Goal: Information Seeking & Learning: Learn about a topic

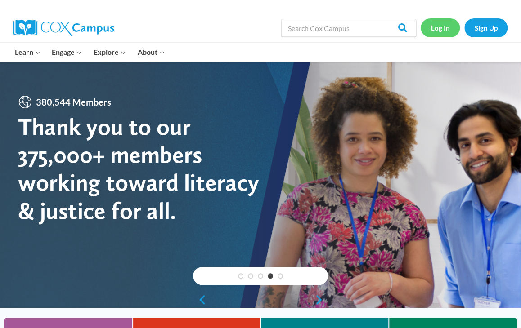
click at [432, 27] on link "Log In" at bounding box center [439, 27] width 39 height 18
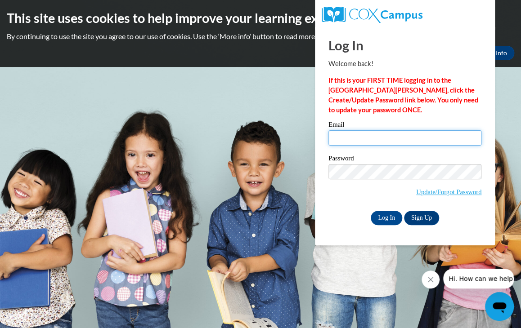
click at [350, 138] on input "Email" at bounding box center [404, 137] width 153 height 15
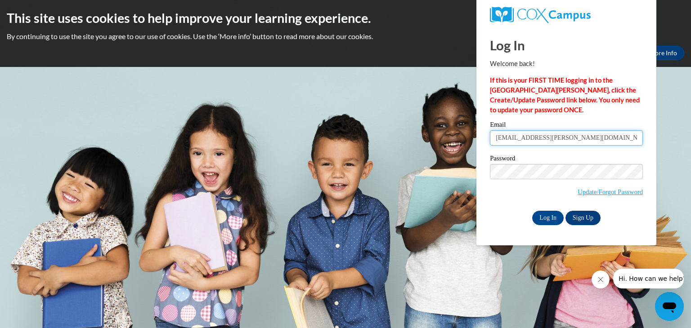
type input "[EMAIL_ADDRESS][PERSON_NAME][DOMAIN_NAME]"
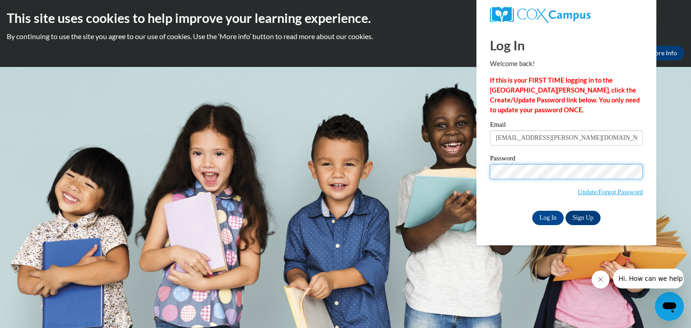
click at [520, 211] on input "Log In" at bounding box center [547, 218] width 31 height 14
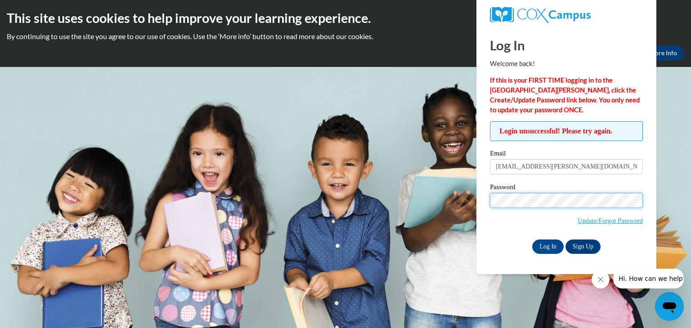
click at [532, 240] on input "Log In" at bounding box center [547, 247] width 31 height 14
click at [593, 221] on link "Update/Forgot Password" at bounding box center [609, 220] width 65 height 7
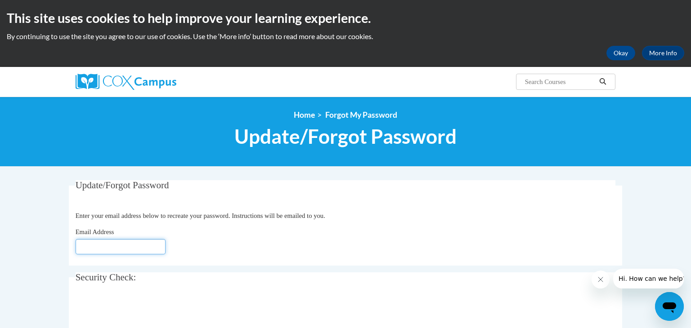
click at [104, 244] on input "Email Address" at bounding box center [121, 246] width 90 height 15
type input "jordan"
type input "Jordan.bernette@wrps.net"
click button "Refresh captcha" at bounding box center [0, 0] width 0 height 0
click at [259, 250] on div "Email Address Jordan.bernette@wrps.net" at bounding box center [346, 240] width 540 height 27
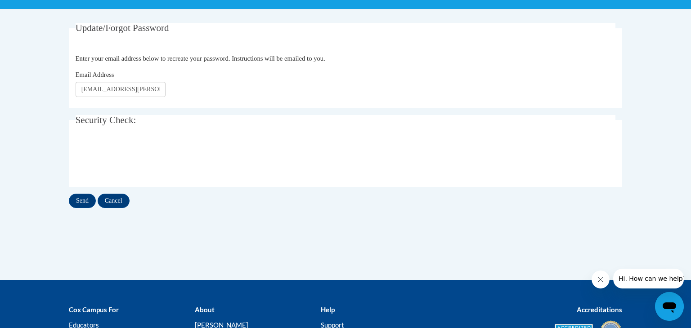
scroll to position [158, 0]
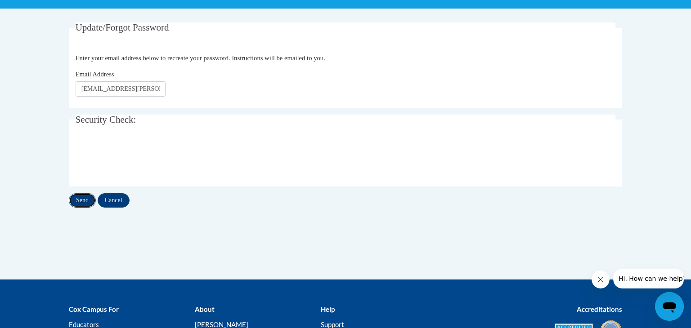
click at [79, 205] on input "Send" at bounding box center [82, 200] width 27 height 14
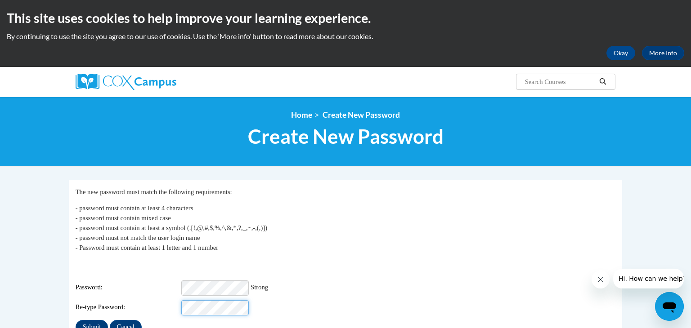
click at [76, 320] on input "Submit" at bounding box center [92, 327] width 32 height 14
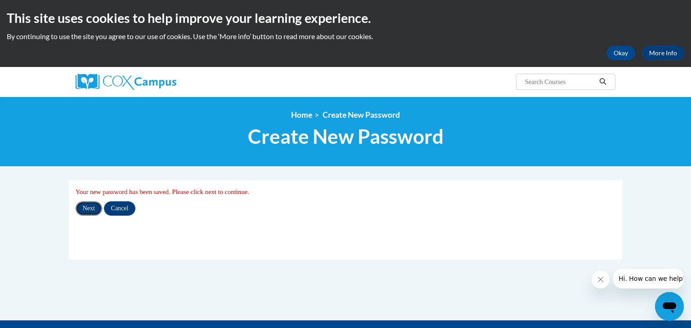
click at [83, 214] on input "Next" at bounding box center [89, 208] width 27 height 14
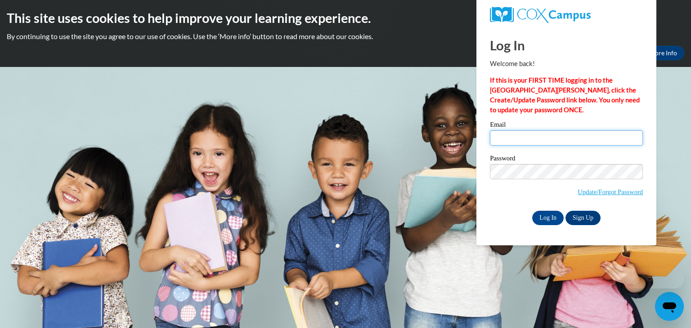
click at [540, 141] on input "Email" at bounding box center [566, 137] width 153 height 15
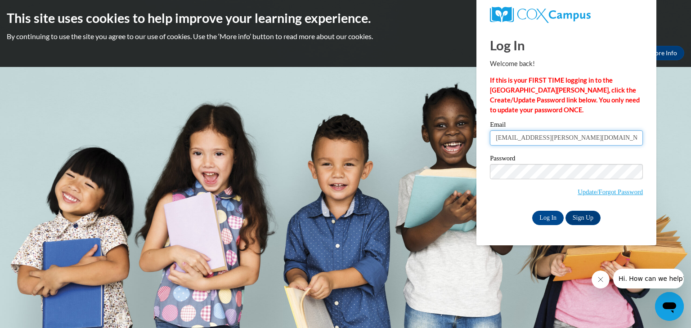
type input "jordan.bernette@wrps.net"
click at [544, 219] on input "Log In" at bounding box center [547, 218] width 31 height 14
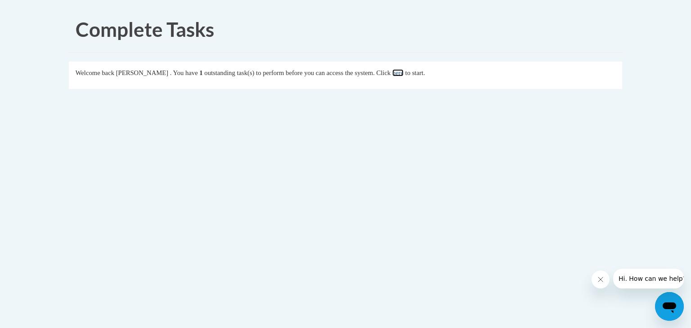
click at [403, 74] on link "here" at bounding box center [397, 72] width 11 height 7
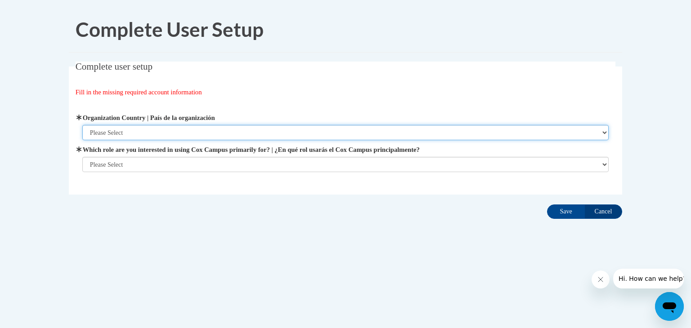
click at [132, 132] on select "Please Select United States | Estados Unidos Outside of the United States | Fue…" at bounding box center [345, 132] width 526 height 15
select select "ad49bcad-a171-4b2e-b99c-48b446064914"
click at [82, 125] on select "Please Select United States | Estados Unidos Outside of the United States | Fue…" at bounding box center [345, 132] width 526 height 15
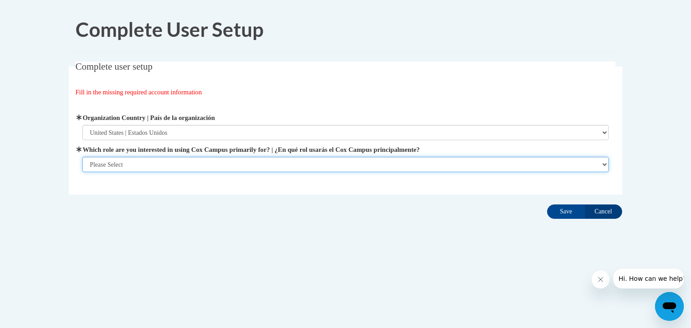
click at [131, 163] on select "Please Select College/University | Colegio/Universidad Community/Nonprofit Part…" at bounding box center [345, 164] width 526 height 15
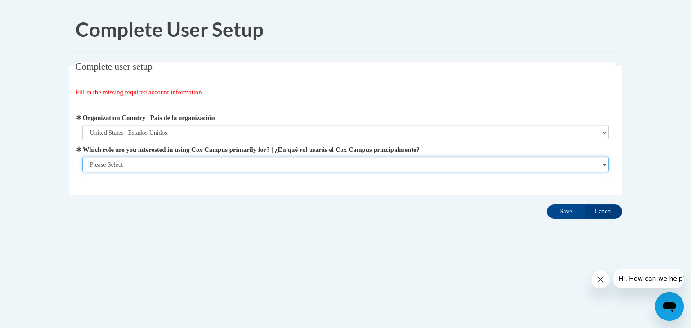
select select "fbf2d438-af2f-41f8-98f1-81c410e29de3"
click at [82, 172] on select "Please Select College/University | Colegio/Universidad Community/Nonprofit Part…" at bounding box center [345, 164] width 526 height 15
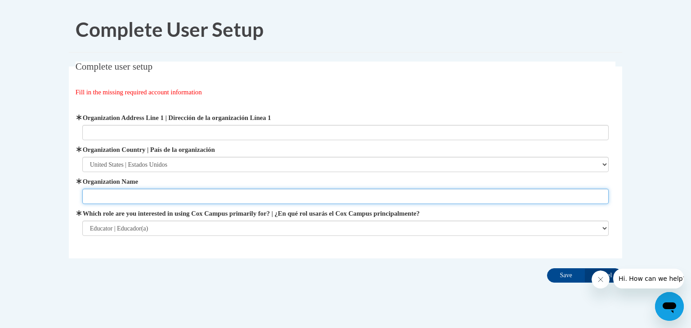
click at [114, 198] on input "Organization Name" at bounding box center [345, 196] width 526 height 15
type input "wisconsin"
type input "Wisconsin rapids Public schools"
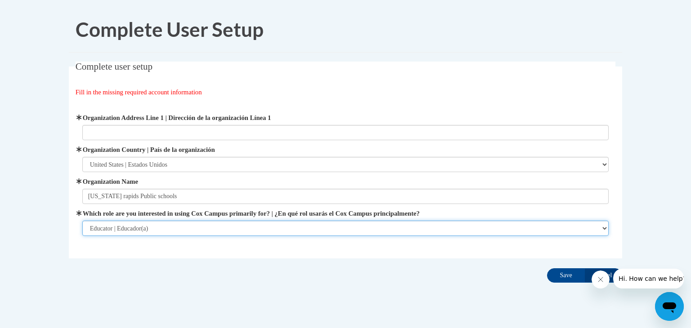
click at [107, 232] on select "Please Select College/University | Colegio/Universidad Community/Nonprofit Part…" at bounding box center [345, 228] width 526 height 15
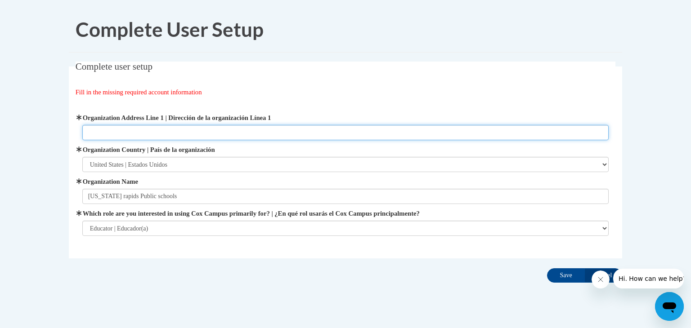
click at [138, 135] on input "Organization Address Line 1 | Dirección de la organización Línea 1" at bounding box center [345, 132] width 526 height 15
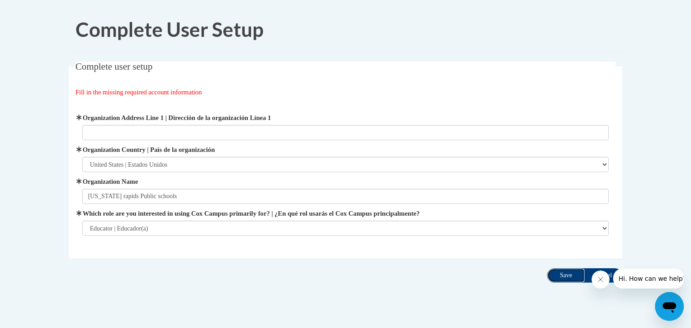
click at [553, 272] on input "Save" at bounding box center [566, 275] width 38 height 14
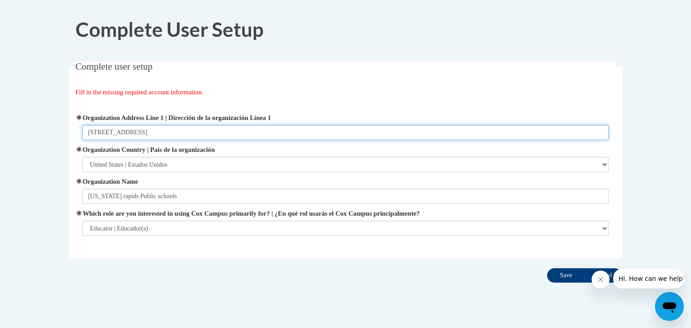
type input "510 Peach street"
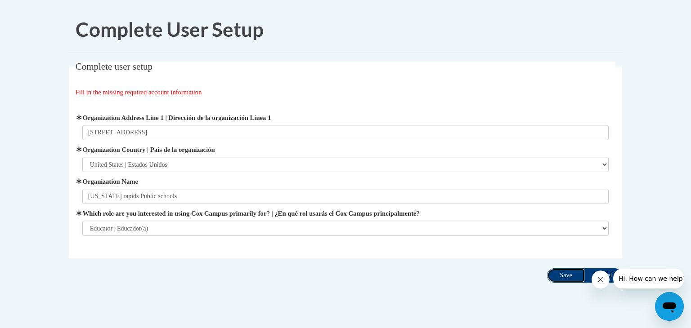
click at [564, 280] on input "Save" at bounding box center [566, 275] width 38 height 14
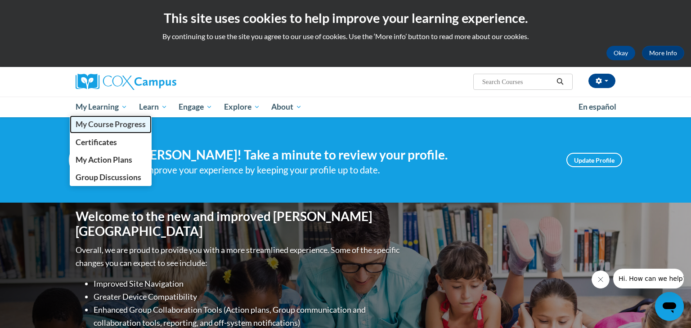
click at [101, 128] on span "My Course Progress" at bounding box center [111, 124] width 70 height 9
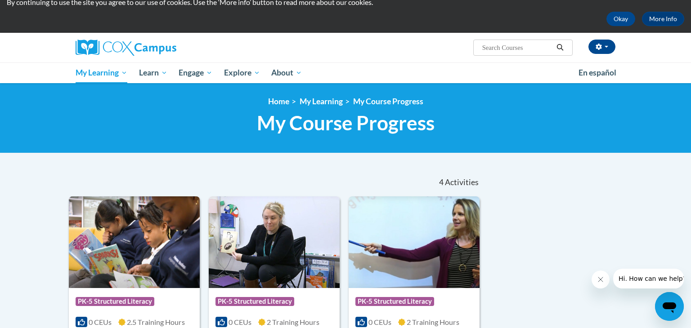
scroll to position [18, 0]
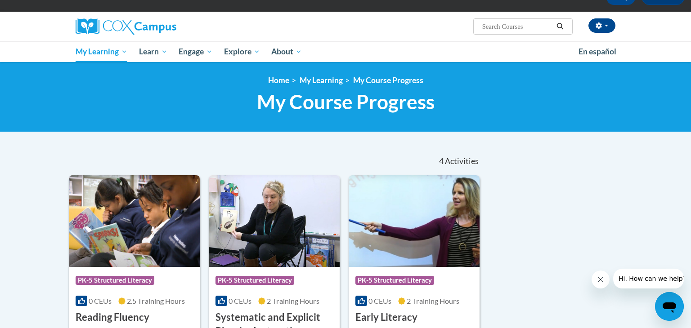
scroll to position [54, 0]
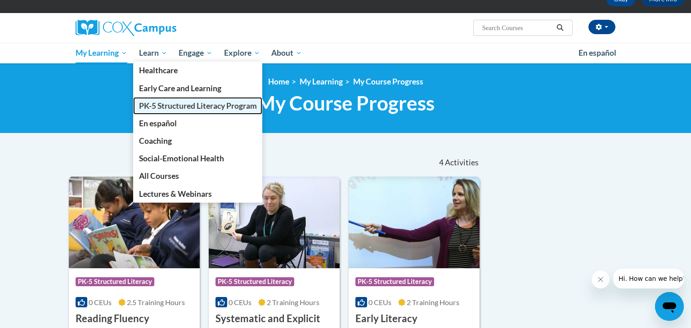
click at [171, 102] on span "PK-5 Structured Literacy Program" at bounding box center [198, 105] width 118 height 9
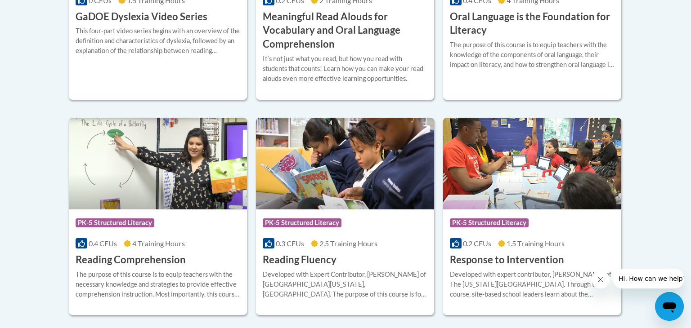
scroll to position [719, 0]
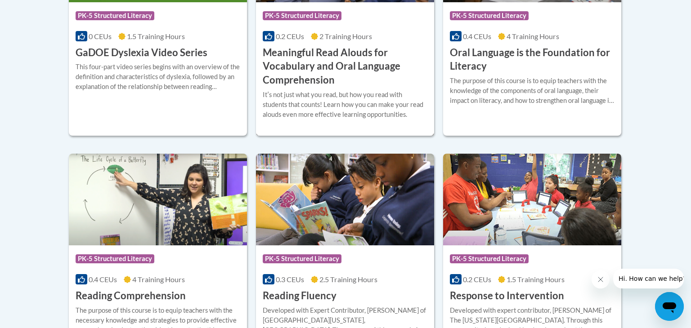
click at [279, 71] on h3 "Meaningful Read Alouds for Vocabulary and Oral Language Comprehension" at bounding box center [345, 66] width 165 height 41
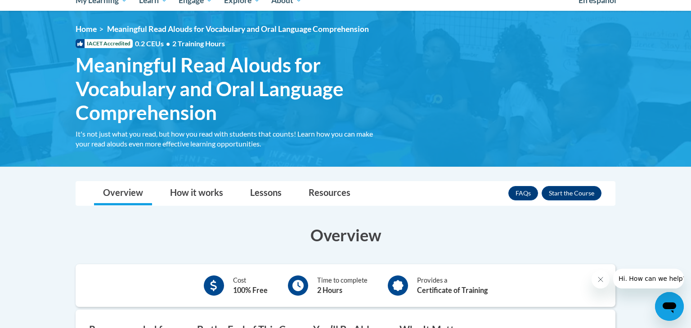
scroll to position [108, 0]
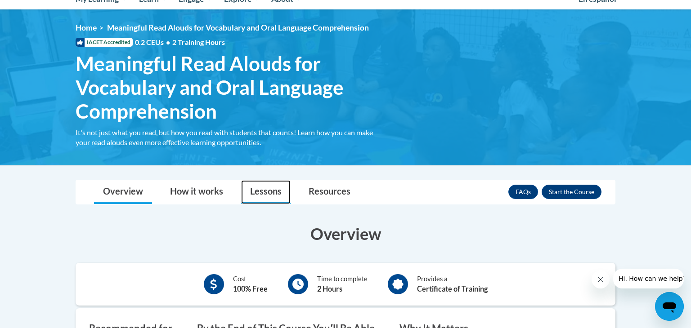
click at [267, 185] on link "Lessons" at bounding box center [265, 192] width 49 height 24
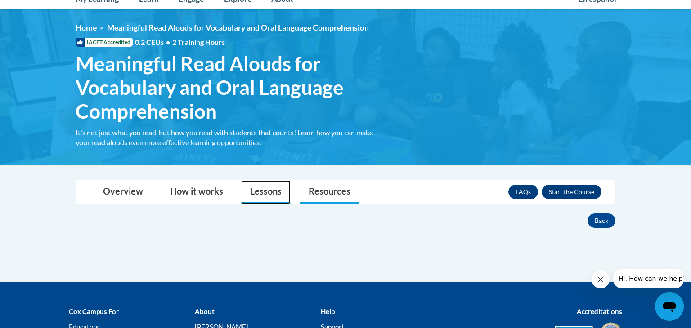
click at [250, 192] on link "Lessons" at bounding box center [265, 192] width 49 height 24
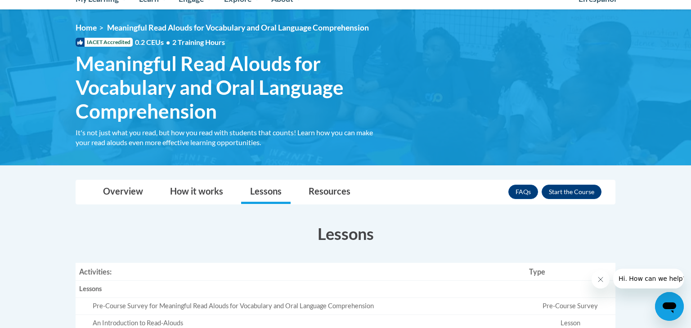
click at [40, 197] on body "This site uses cookies to help improve your learning experience. By continuing …" at bounding box center [345, 264] width 691 height 744
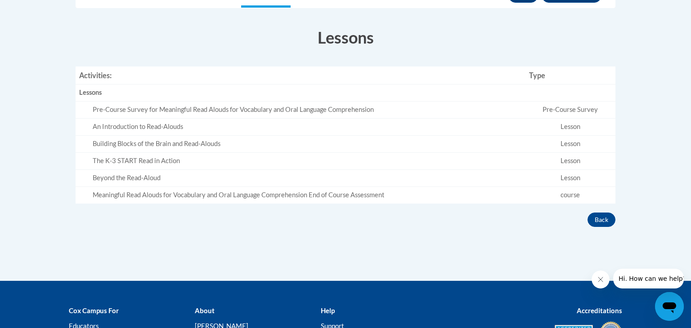
scroll to position [306, 0]
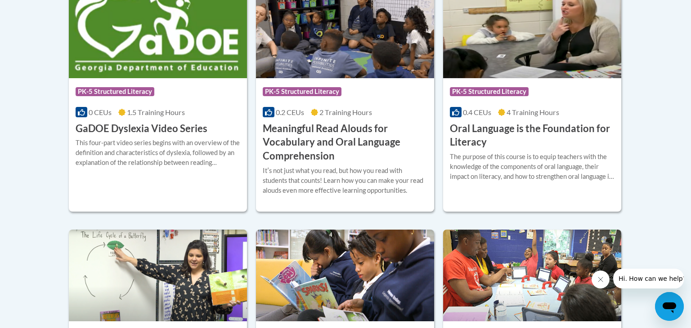
scroll to position [655, 0]
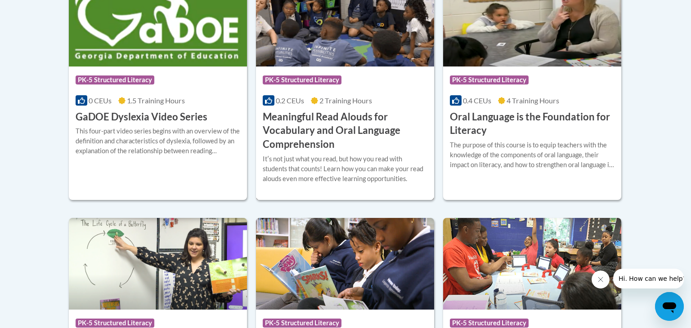
click at [292, 146] on h3 "Meaningful Read Alouds for Vocabulary and Oral Language Comprehension" at bounding box center [345, 130] width 165 height 41
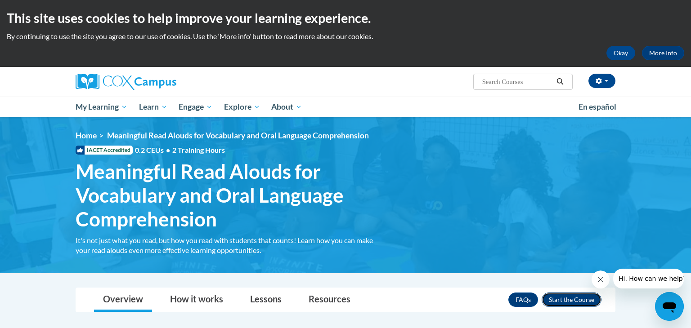
click at [571, 303] on button "Enroll" at bounding box center [571, 300] width 60 height 14
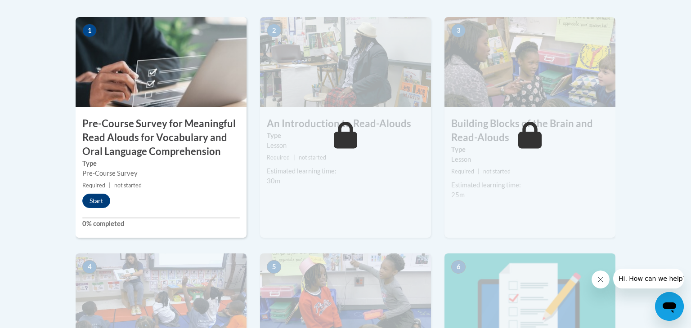
scroll to position [324, 0]
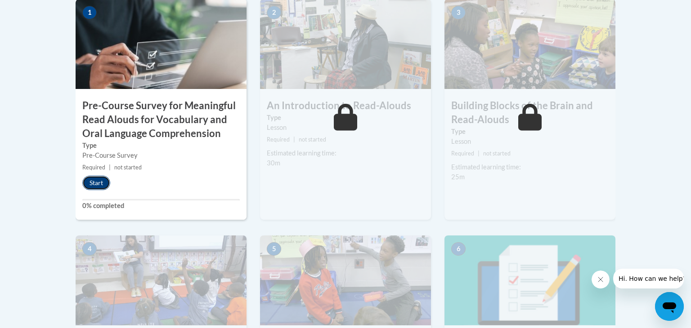
click at [96, 180] on button "Start" at bounding box center [96, 183] width 28 height 14
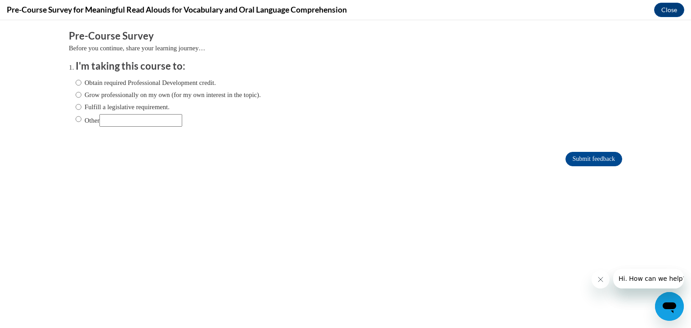
scroll to position [0, 0]
click at [97, 81] on label "Obtain required Professional Development credit." at bounding box center [146, 83] width 140 height 10
click at [81, 81] on input "Obtain required Professional Development credit." at bounding box center [79, 83] width 6 height 10
radio input "true"
click at [108, 106] on label "Fulfill a legislative requirement." at bounding box center [123, 107] width 94 height 10
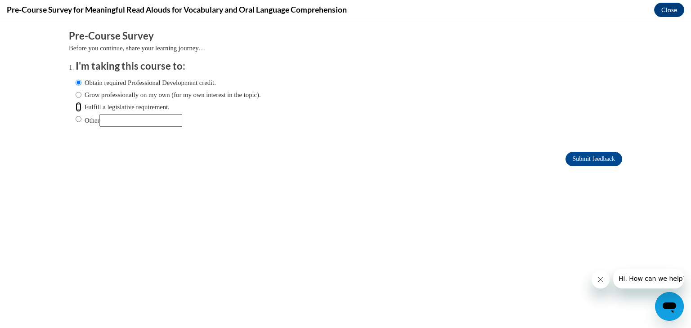
click at [81, 106] on input "Fulfill a legislative requirement." at bounding box center [79, 107] width 6 height 10
radio input "true"
click at [595, 158] on input "Submit feedback" at bounding box center [593, 159] width 57 height 14
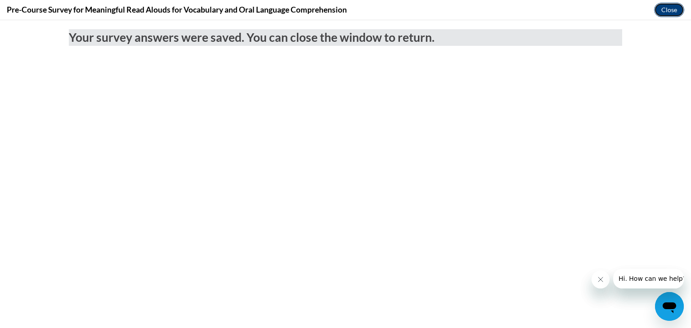
click at [661, 12] on button "Close" at bounding box center [669, 10] width 30 height 14
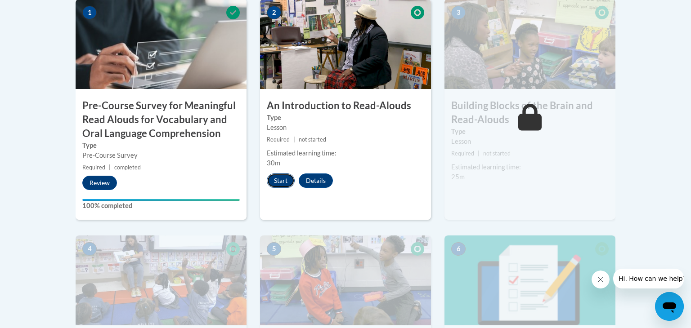
click at [279, 180] on button "Start" at bounding box center [281, 181] width 28 height 14
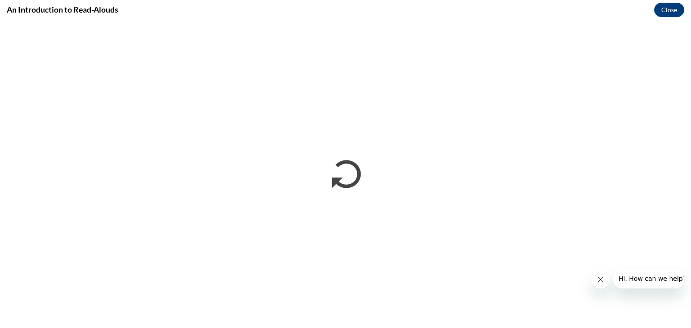
click at [600, 277] on icon "Close message from company" at bounding box center [600, 279] width 7 height 7
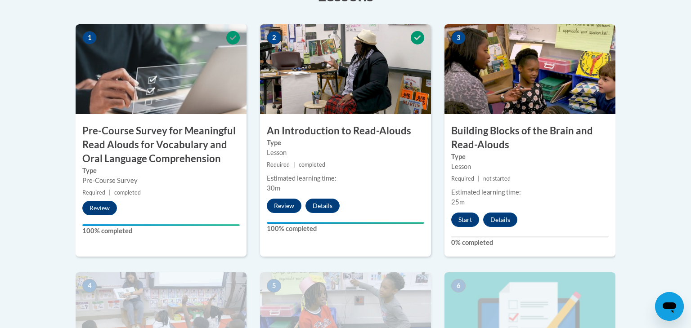
scroll to position [299, 0]
click at [468, 216] on button "Start" at bounding box center [465, 220] width 28 height 14
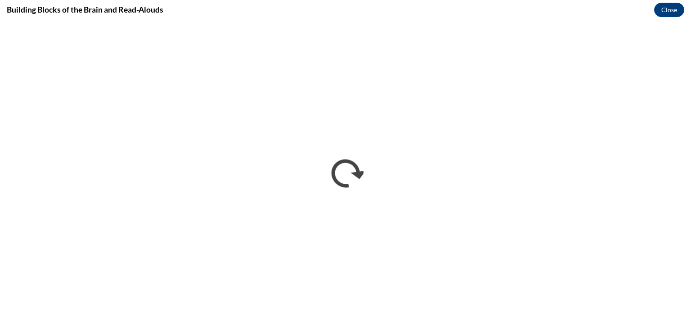
scroll to position [0, 0]
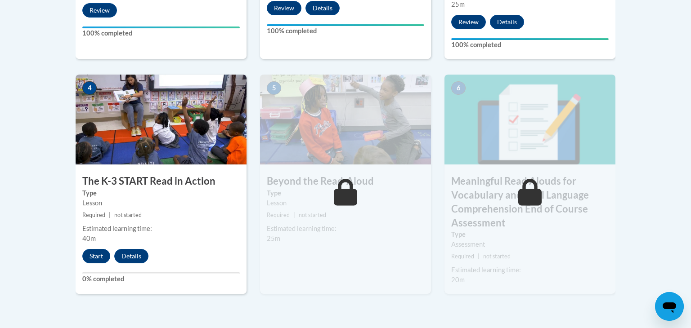
scroll to position [506, 0]
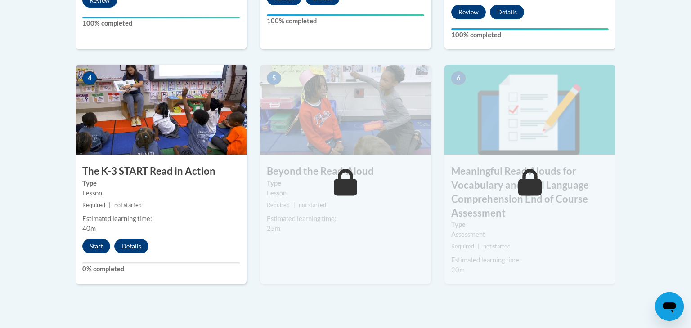
click at [370, 110] on img at bounding box center [345, 110] width 171 height 90
click at [88, 248] on button "Start" at bounding box center [96, 246] width 28 height 14
click at [86, 248] on button "Start" at bounding box center [96, 246] width 28 height 14
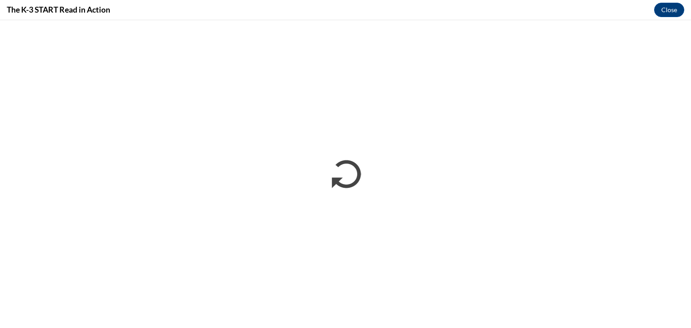
scroll to position [0, 0]
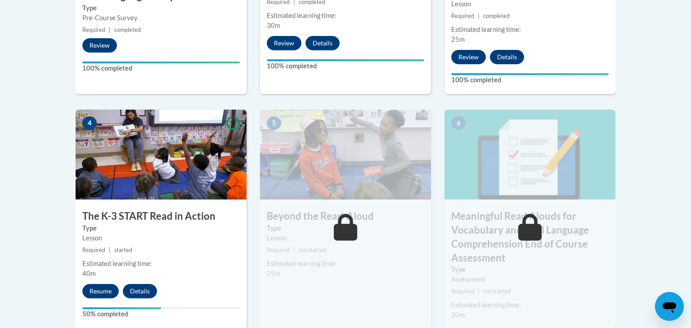
scroll to position [465, 0]
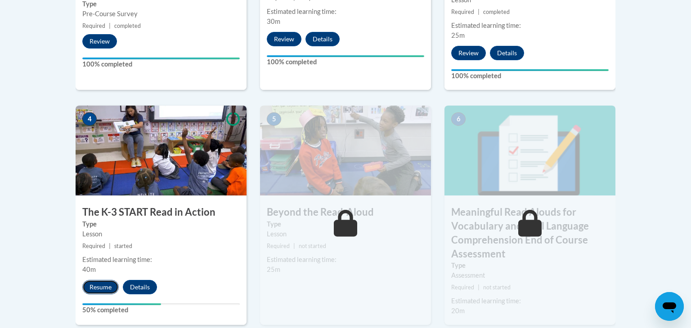
click at [95, 285] on button "Resume" at bounding box center [100, 287] width 36 height 14
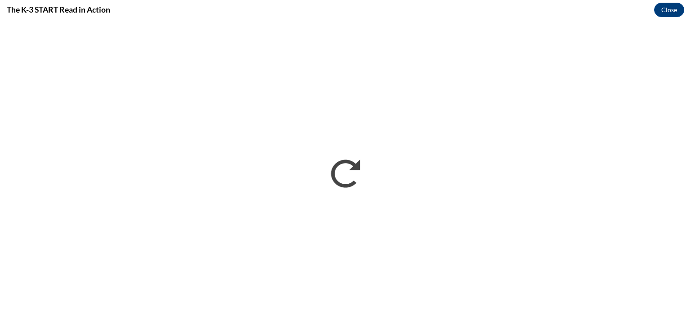
scroll to position [0, 0]
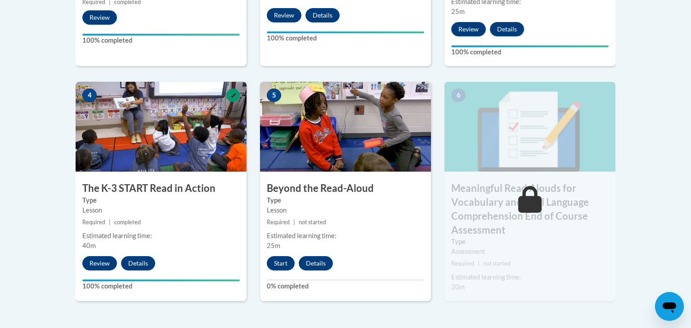
scroll to position [491, 0]
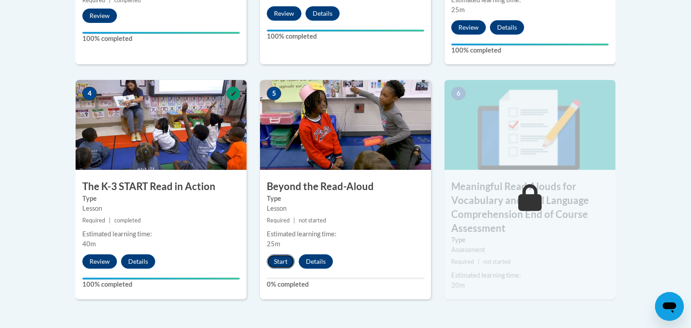
click at [281, 263] on button "Start" at bounding box center [281, 261] width 28 height 14
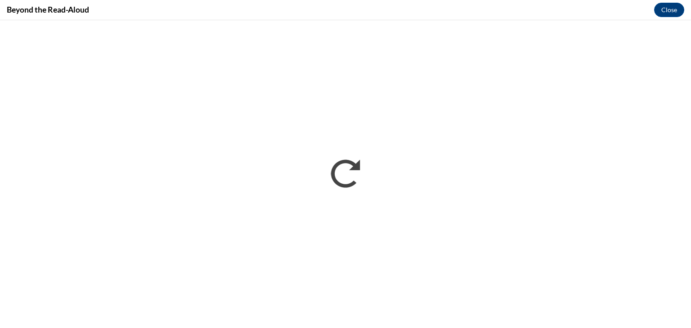
scroll to position [0, 0]
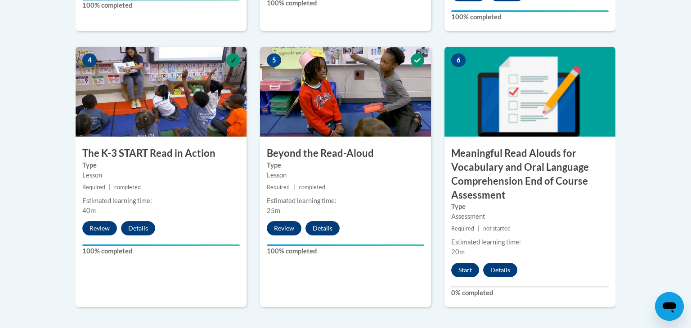
scroll to position [533, 0]
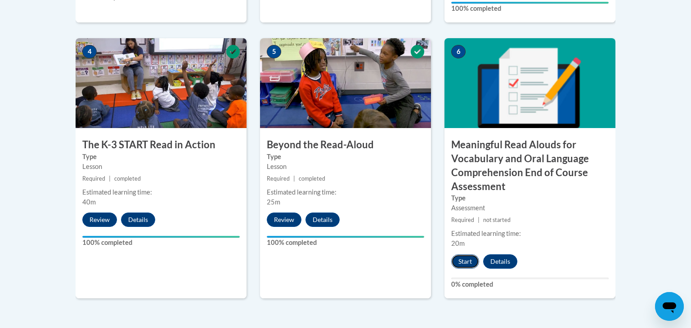
click at [465, 261] on button "Start" at bounding box center [465, 261] width 28 height 14
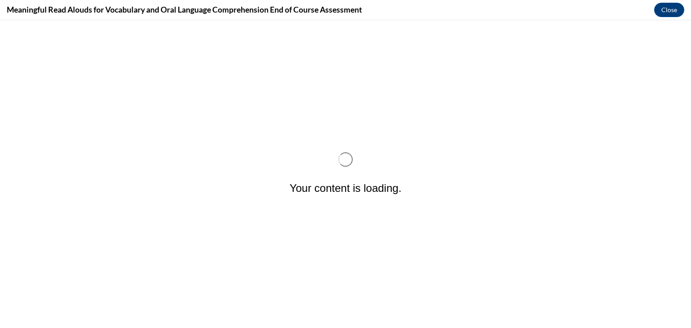
scroll to position [0, 0]
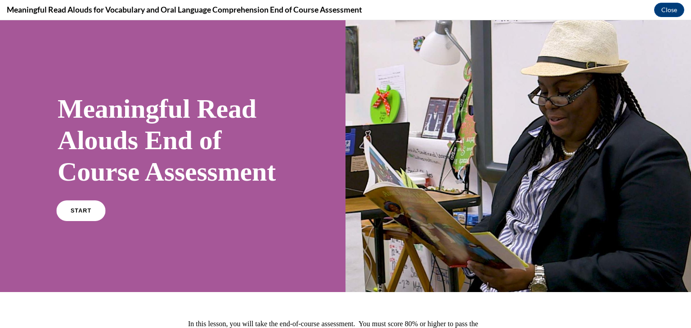
click at [74, 214] on span "START" at bounding box center [81, 211] width 21 height 7
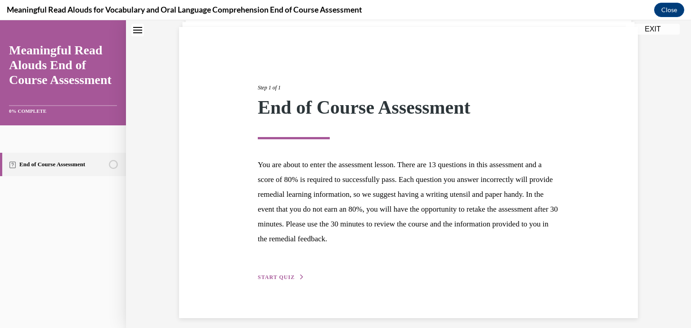
scroll to position [70, 0]
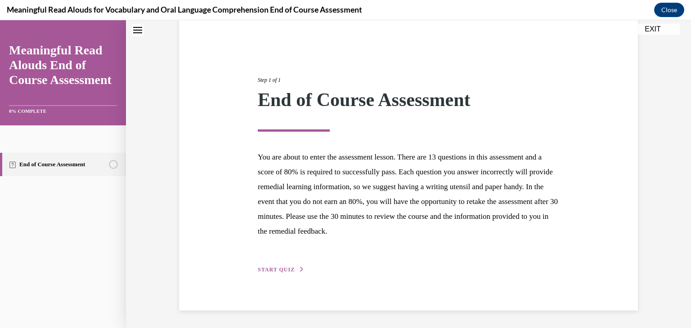
click at [282, 272] on span "START QUIZ" at bounding box center [276, 270] width 37 height 6
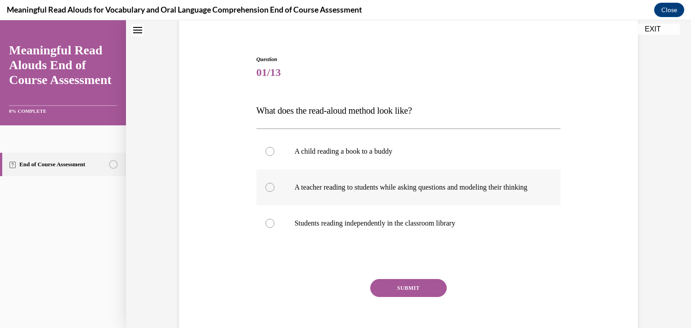
click at [484, 192] on p "A teacher reading to students while asking questions and modeling their thinking" at bounding box center [416, 187] width 244 height 9
click at [274, 192] on input "A teacher reading to students while asking questions and modeling their thinking" at bounding box center [269, 187] width 9 height 9
radio input "true"
click at [423, 297] on button "SUBMIT" at bounding box center [408, 288] width 76 height 18
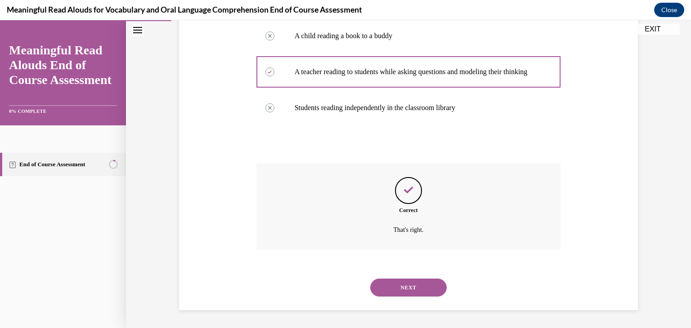
scroll to position [194, 0]
click at [416, 290] on button "NEXT" at bounding box center [408, 288] width 76 height 18
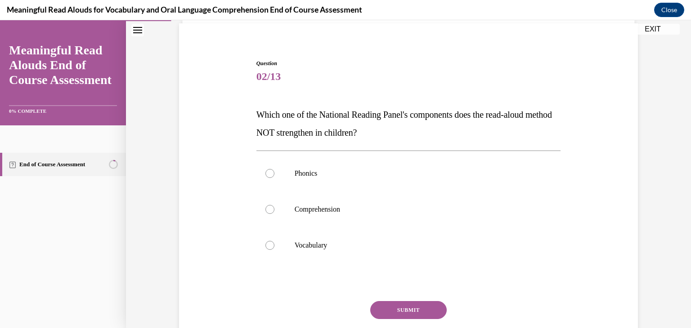
scroll to position [70, 0]
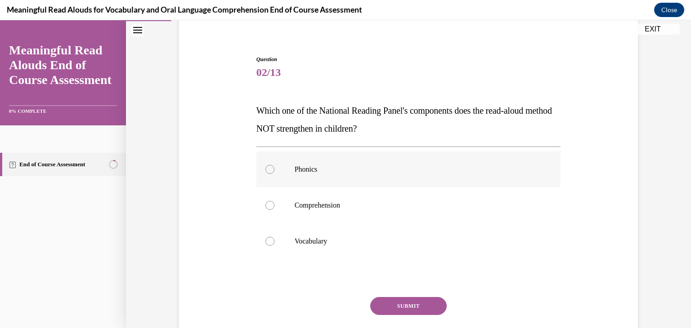
click at [301, 174] on label "Phonics" at bounding box center [408, 170] width 304 height 36
click at [274, 174] on input "Phonics" at bounding box center [269, 169] width 9 height 9
radio input "true"
click at [423, 312] on button "SUBMIT" at bounding box center [408, 306] width 76 height 18
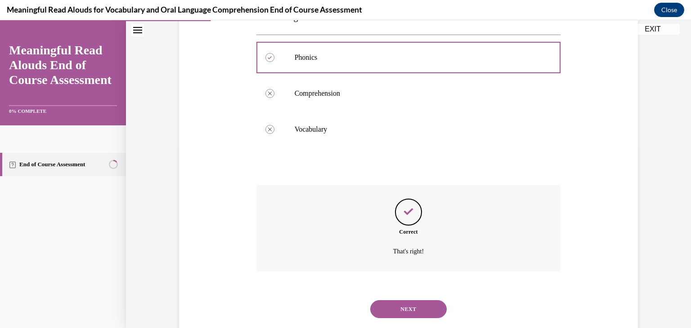
scroll to position [203, 0]
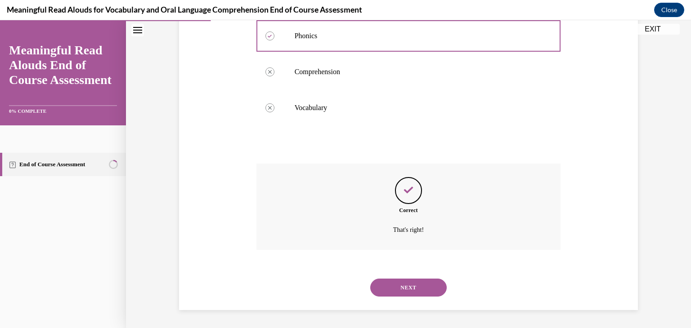
click at [420, 292] on button "NEXT" at bounding box center [408, 288] width 76 height 18
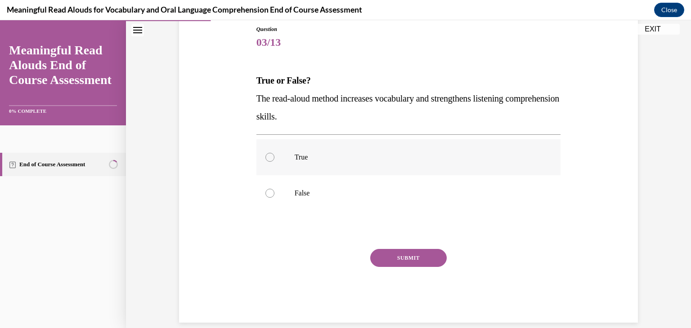
click at [304, 160] on p "True" at bounding box center [416, 157] width 244 height 9
click at [274, 160] on input "True" at bounding box center [269, 157] width 9 height 9
radio input "true"
click at [418, 264] on button "SUBMIT" at bounding box center [408, 258] width 76 height 18
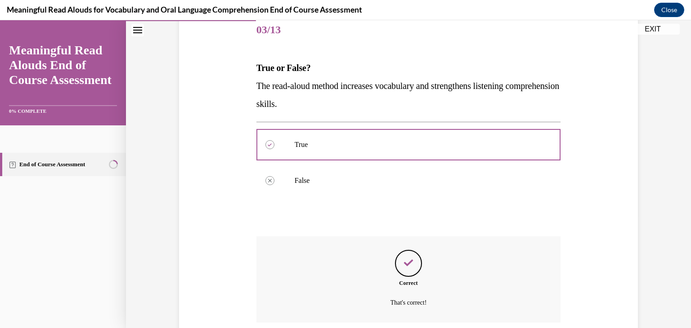
scroll to position [185, 0]
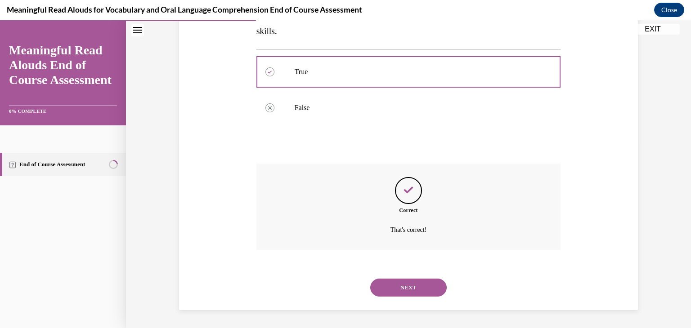
click at [430, 293] on button "NEXT" at bounding box center [408, 288] width 76 height 18
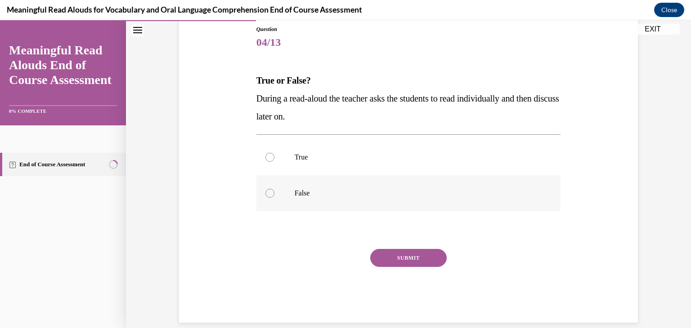
click at [303, 194] on p "False" at bounding box center [416, 193] width 244 height 9
click at [274, 194] on input "False" at bounding box center [269, 193] width 9 height 9
radio input "true"
click at [426, 261] on button "SUBMIT" at bounding box center [408, 258] width 76 height 18
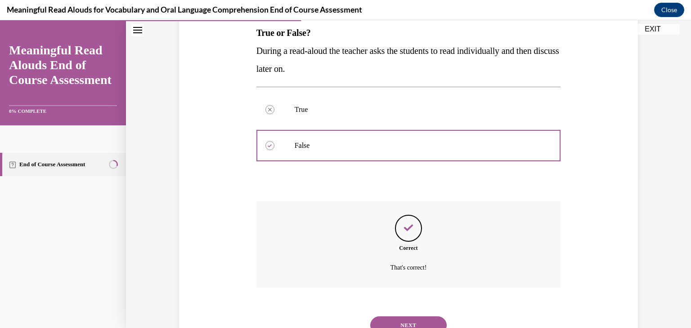
scroll to position [185, 0]
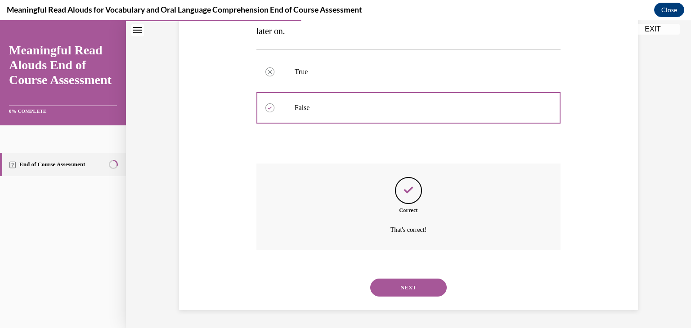
click at [426, 293] on button "NEXT" at bounding box center [408, 288] width 76 height 18
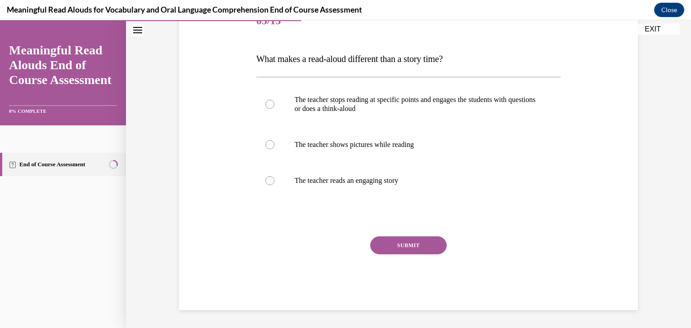
scroll to position [100, 0]
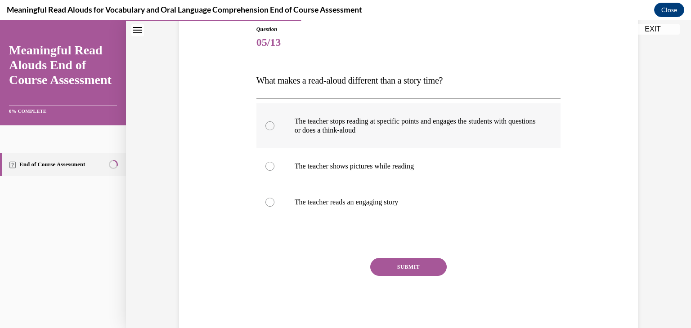
click at [371, 133] on p "The teacher stops reading at specific points and engages the students with ques…" at bounding box center [416, 126] width 244 height 18
click at [274, 130] on input "The teacher stops reading at specific points and engages the students with ques…" at bounding box center [269, 125] width 9 height 9
radio input "true"
click at [421, 262] on button "SUBMIT" at bounding box center [408, 267] width 76 height 18
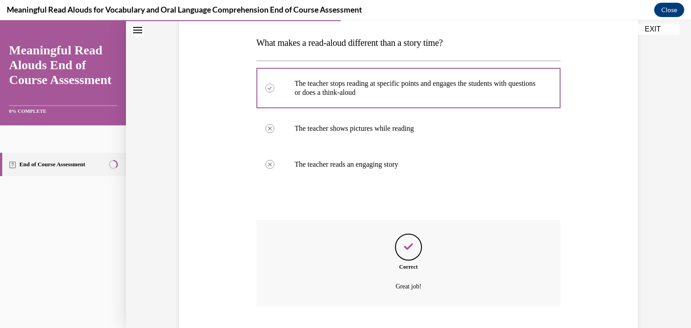
scroll to position [194, 0]
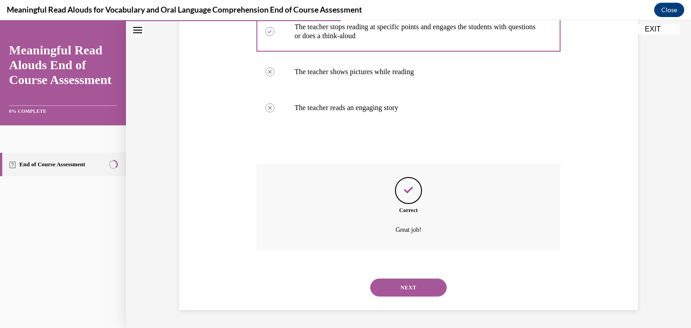
click at [419, 293] on button "NEXT" at bounding box center [408, 288] width 76 height 18
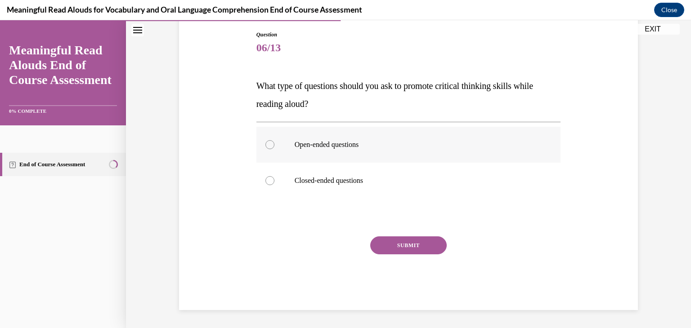
click at [349, 144] on p "Open-ended questions" at bounding box center [416, 144] width 244 height 9
click at [274, 144] on input "Open-ended questions" at bounding box center [269, 144] width 9 height 9
radio input "true"
click at [429, 251] on button "SUBMIT" at bounding box center [408, 245] width 76 height 18
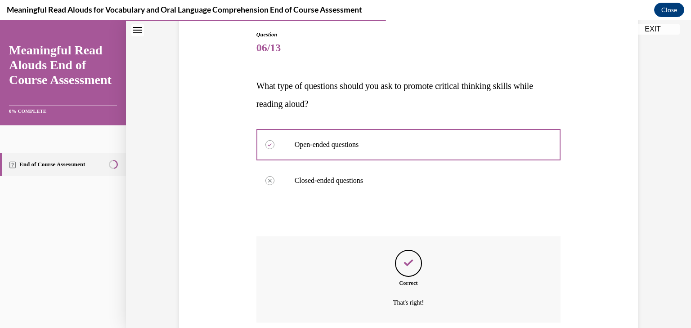
scroll to position [167, 0]
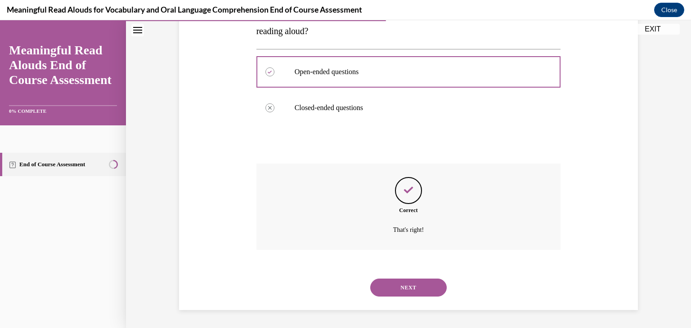
click at [422, 288] on button "NEXT" at bounding box center [408, 288] width 76 height 18
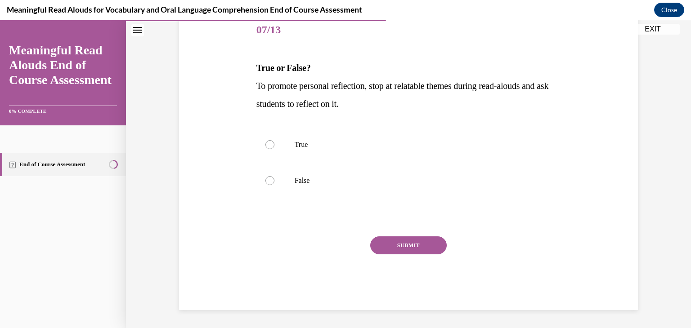
scroll to position [100, 0]
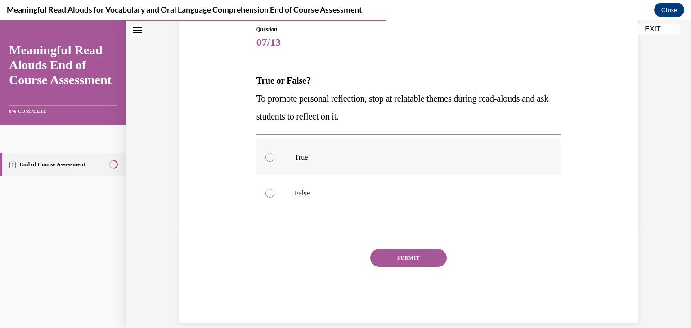
click at [309, 161] on p "True" at bounding box center [416, 157] width 244 height 9
click at [274, 161] on input "True" at bounding box center [269, 157] width 9 height 9
radio input "true"
click at [416, 264] on button "SUBMIT" at bounding box center [408, 258] width 76 height 18
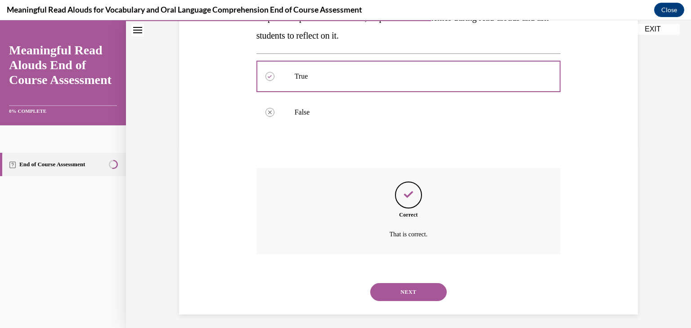
scroll to position [185, 0]
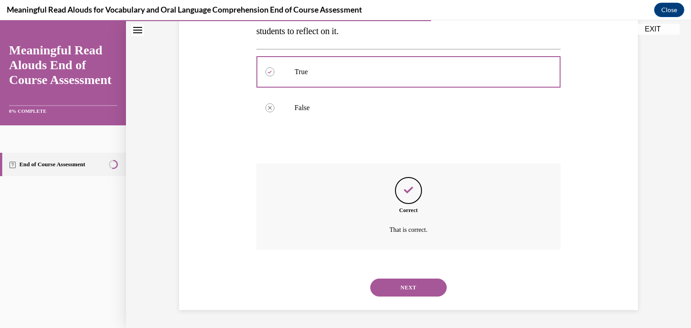
click at [419, 290] on button "NEXT" at bounding box center [408, 288] width 76 height 18
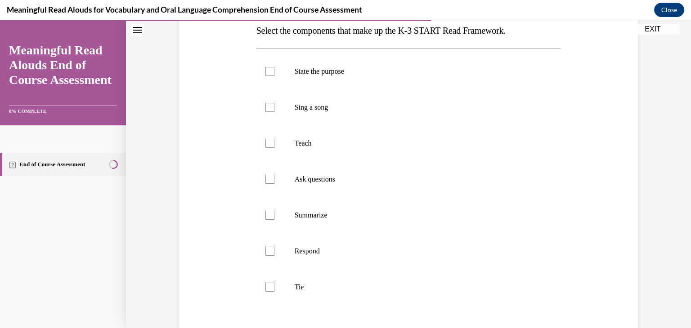
scroll to position [153, 0]
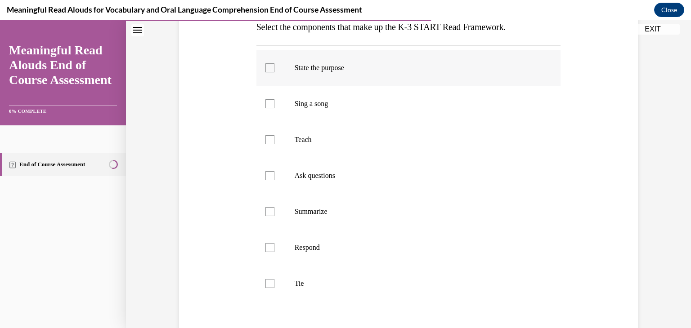
click at [339, 70] on p "State the purpose" at bounding box center [416, 67] width 244 height 9
click at [274, 70] on input "State the purpose" at bounding box center [269, 67] width 9 height 9
checkbox input "true"
click at [307, 150] on label "Teach" at bounding box center [408, 140] width 304 height 36
click at [274, 144] on input "Teach" at bounding box center [269, 139] width 9 height 9
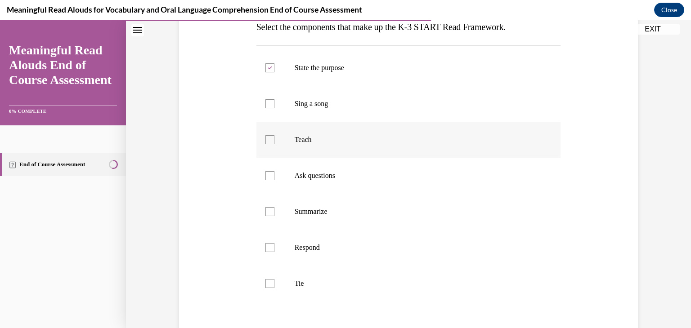
checkbox input "true"
click at [316, 255] on label "Respond" at bounding box center [408, 248] width 304 height 36
click at [274, 252] on input "Respond" at bounding box center [269, 247] width 9 height 9
checkbox input "true"
click at [302, 290] on label "Tie" at bounding box center [408, 284] width 304 height 36
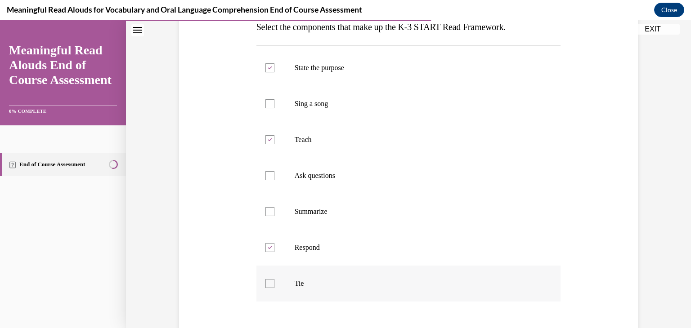
click at [274, 288] on input "Tie" at bounding box center [269, 283] width 9 height 9
checkbox input "true"
click at [329, 184] on label "Ask questions" at bounding box center [408, 176] width 304 height 36
click at [274, 180] on input "Ask questions" at bounding box center [269, 175] width 9 height 9
checkbox input "true"
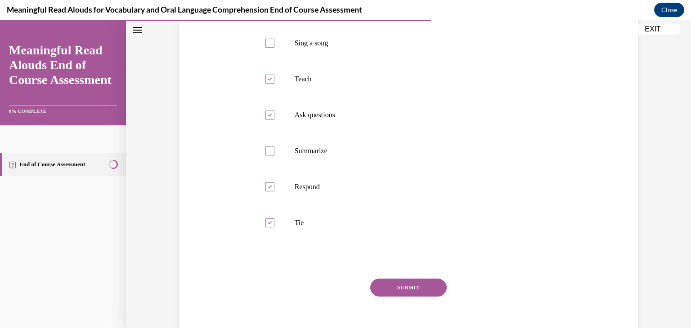
click at [419, 291] on button "SUBMIT" at bounding box center [408, 288] width 76 height 18
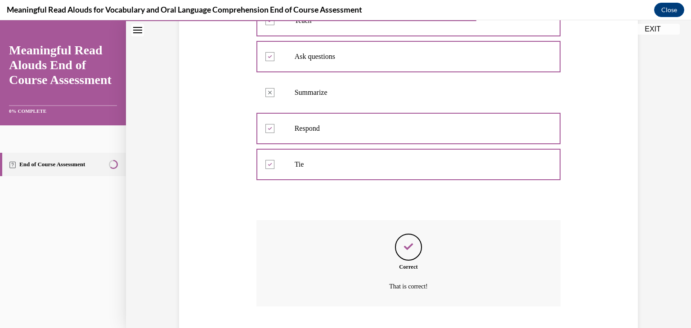
scroll to position [329, 0]
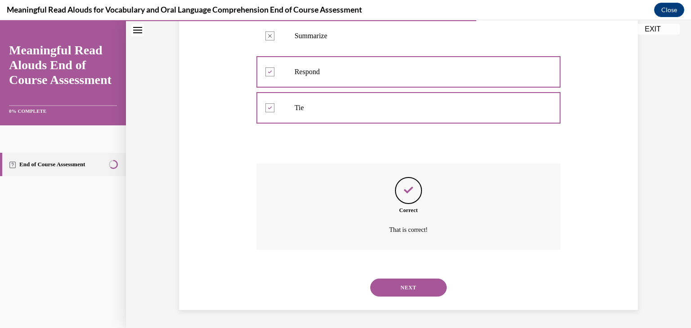
click at [419, 288] on button "NEXT" at bounding box center [408, 288] width 76 height 18
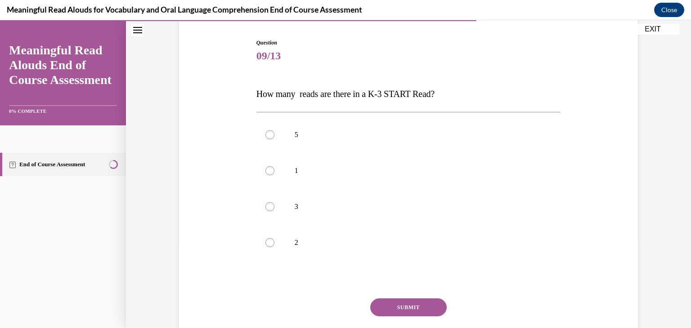
scroll to position [88, 0]
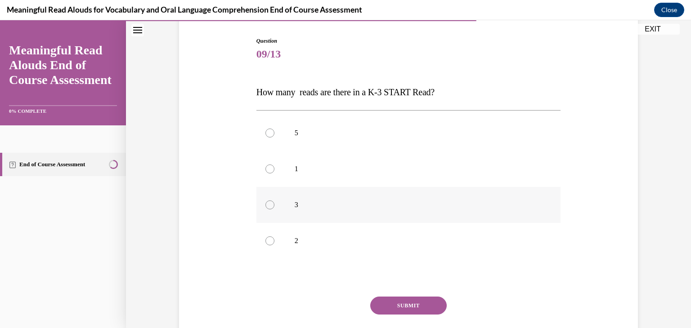
click at [288, 208] on label "3" at bounding box center [408, 205] width 304 height 36
click at [274, 208] on input "3" at bounding box center [269, 205] width 9 height 9
radio input "true"
click at [426, 310] on button "SUBMIT" at bounding box center [408, 306] width 76 height 18
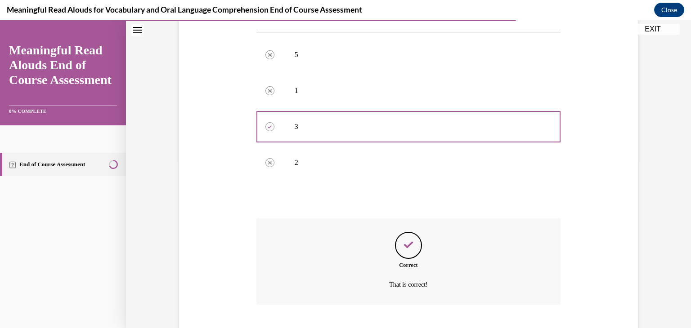
scroll to position [221, 0]
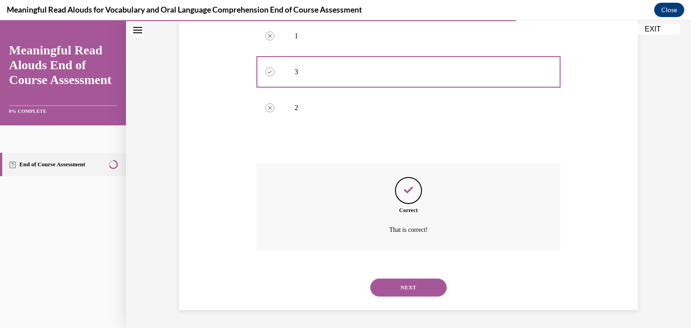
click at [418, 290] on button "NEXT" at bounding box center [408, 288] width 76 height 18
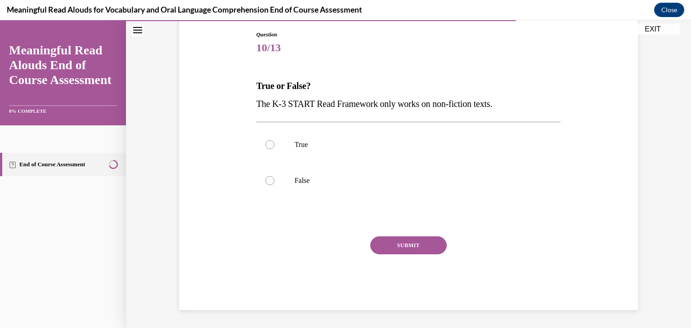
scroll to position [94, 0]
click at [297, 181] on p "False" at bounding box center [416, 180] width 244 height 9
click at [274, 181] on input "False" at bounding box center [269, 180] width 9 height 9
radio input "true"
click at [422, 251] on button "SUBMIT" at bounding box center [408, 245] width 76 height 18
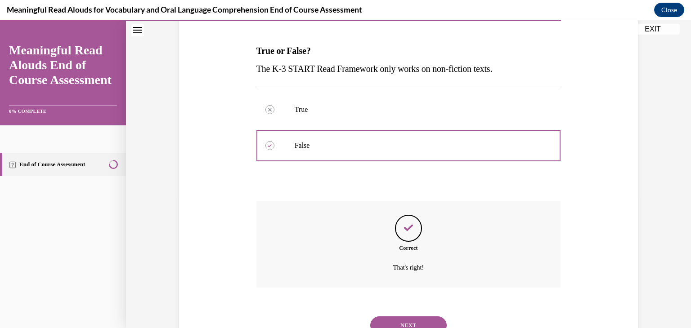
scroll to position [167, 0]
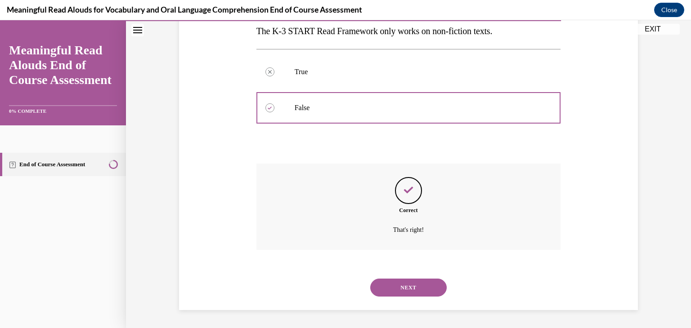
click at [416, 290] on button "NEXT" at bounding box center [408, 288] width 76 height 18
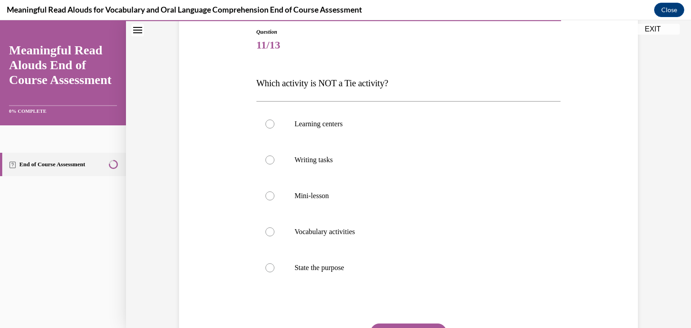
scroll to position [98, 0]
click at [315, 272] on label "State the purpose" at bounding box center [408, 268] width 304 height 36
click at [274, 272] on input "State the purpose" at bounding box center [269, 267] width 9 height 9
radio input "true"
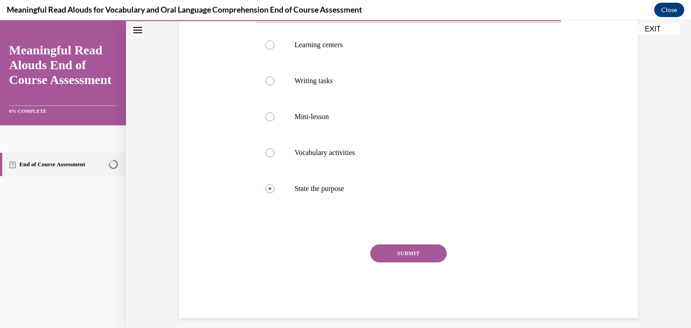
click at [426, 257] on button "SUBMIT" at bounding box center [408, 254] width 76 height 18
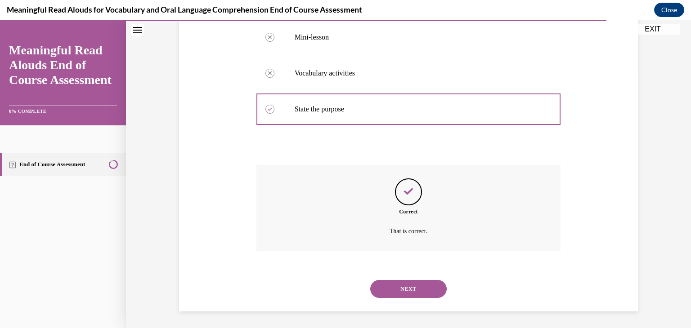
scroll to position [257, 0]
click at [422, 287] on button "NEXT" at bounding box center [408, 288] width 76 height 18
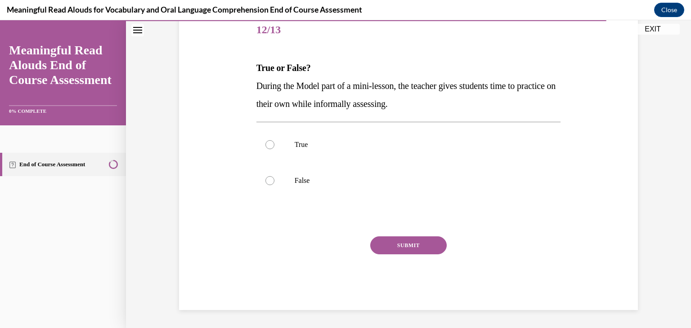
scroll to position [100, 0]
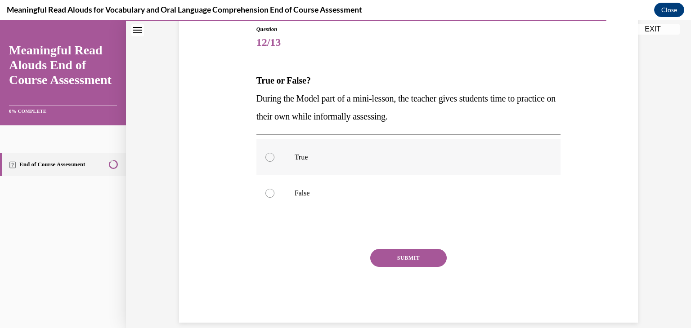
click at [269, 160] on div at bounding box center [269, 157] width 9 height 9
click at [269, 160] on input "True" at bounding box center [269, 157] width 9 height 9
radio input "true"
click at [419, 264] on button "SUBMIT" at bounding box center [408, 258] width 76 height 18
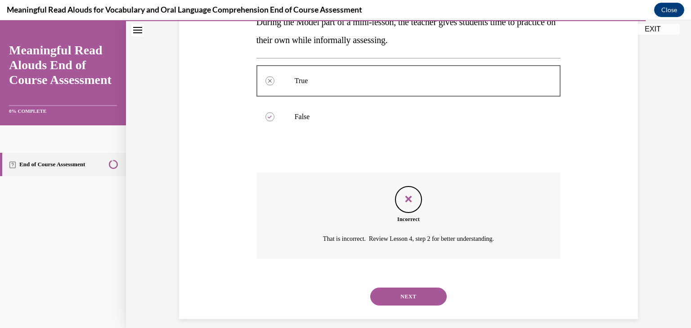
scroll to position [177, 0]
click at [416, 295] on button "NEXT" at bounding box center [408, 296] width 76 height 18
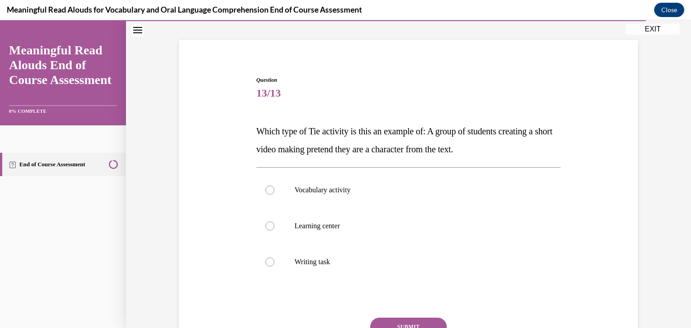
scroll to position [46, 0]
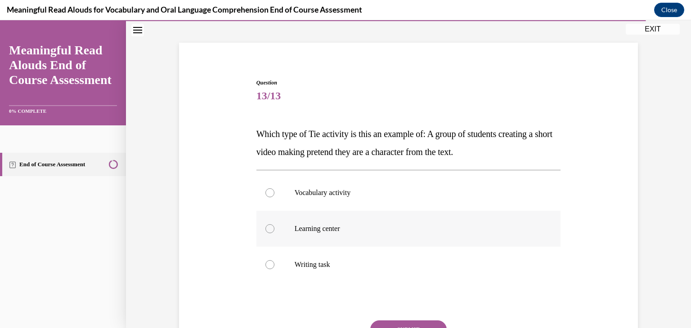
click at [331, 233] on label "Learning center" at bounding box center [408, 229] width 304 height 36
click at [274, 233] on input "Learning center" at bounding box center [269, 228] width 9 height 9
radio input "true"
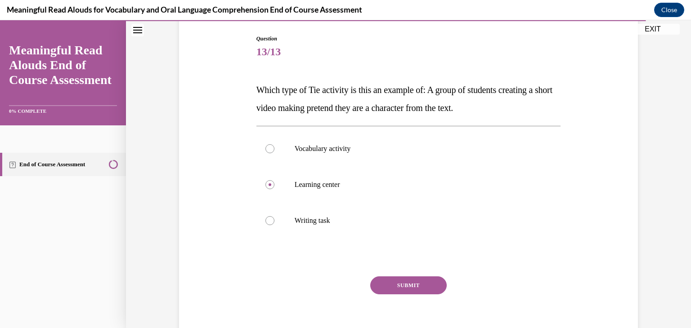
click at [423, 293] on button "SUBMIT" at bounding box center [408, 285] width 76 height 18
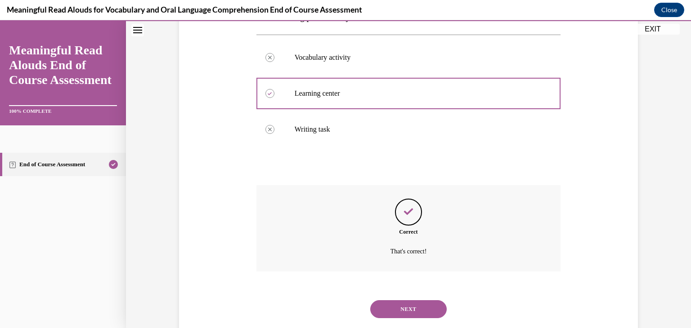
scroll to position [203, 0]
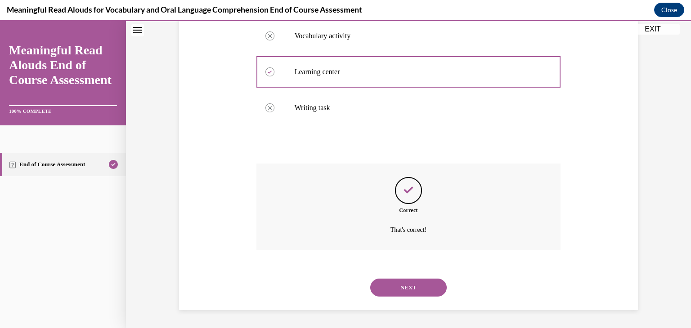
click at [423, 293] on button "NEXT" at bounding box center [408, 288] width 76 height 18
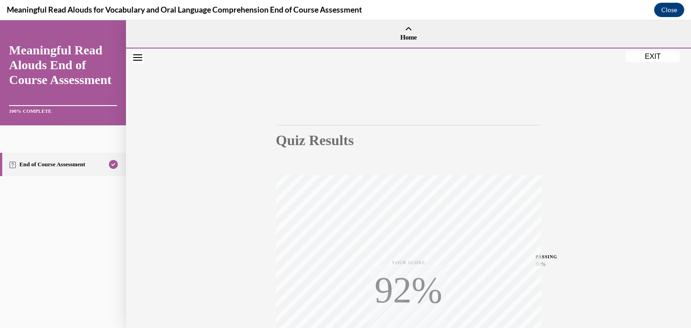
click at [690, 201] on div "Quiz Results PASSING 80% Your score 92% Passed PASSING 80% Your score Your scor…" at bounding box center [408, 265] width 565 height 432
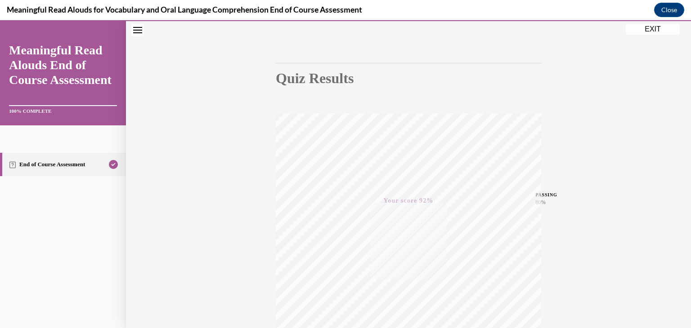
scroll to position [59, 0]
click at [136, 36] on button "Close navigation menu" at bounding box center [137, 30] width 13 height 13
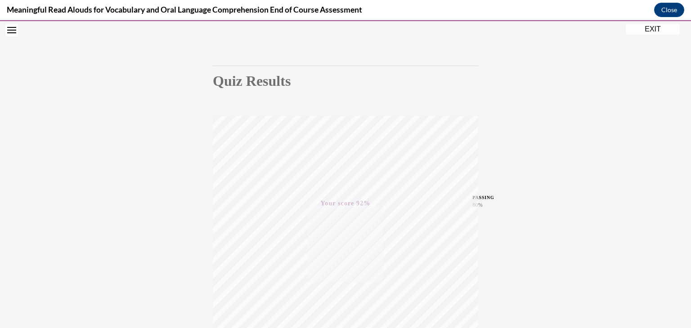
click at [13, 29] on icon "Open navigation menu" at bounding box center [11, 30] width 9 height 6
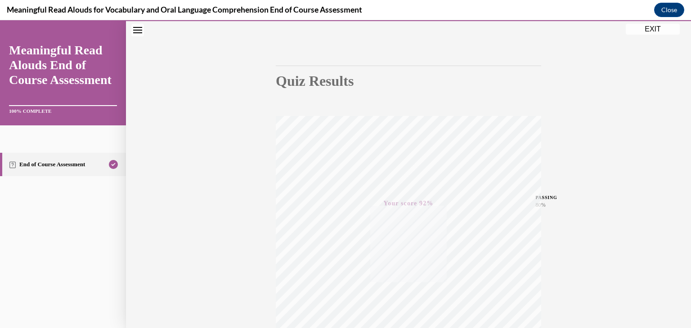
click at [655, 29] on button "EXIT" at bounding box center [652, 29] width 54 height 11
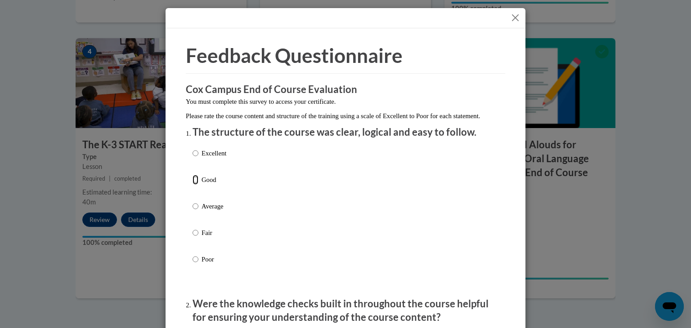
click at [198, 185] on input "Good" at bounding box center [195, 180] width 6 height 10
radio input "true"
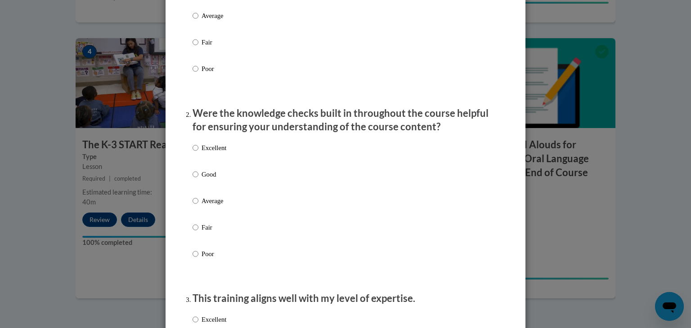
scroll to position [196, 0]
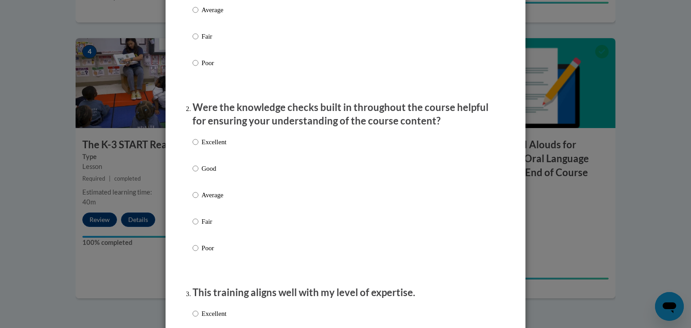
click at [207, 185] on label "Good" at bounding box center [209, 176] width 34 height 24
click at [198, 174] on input "Good" at bounding box center [195, 169] width 6 height 10
radio input "true"
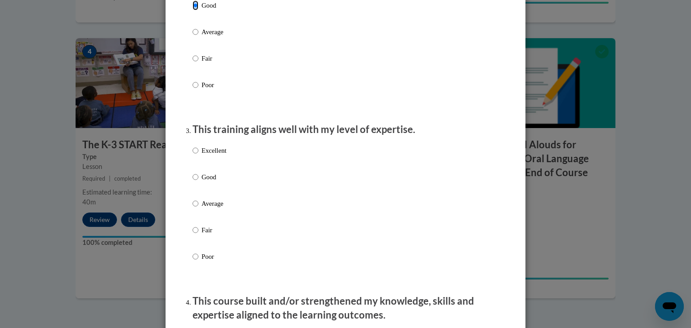
scroll to position [363, 0]
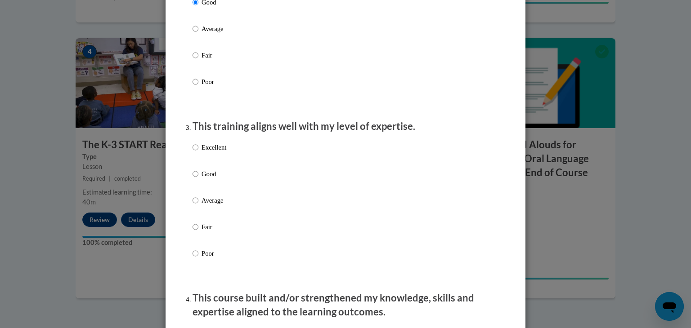
click at [213, 190] on label "Good" at bounding box center [209, 181] width 34 height 24
click at [198, 179] on input "Good" at bounding box center [195, 174] width 6 height 10
radio input "true"
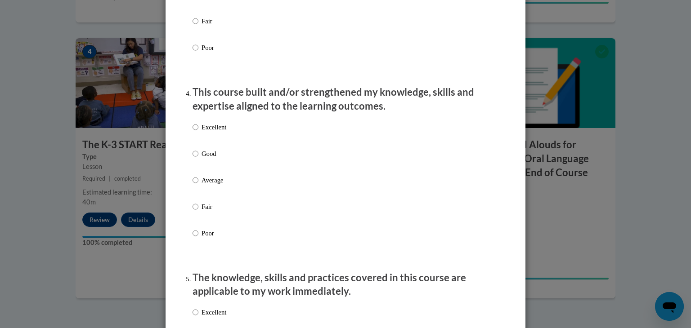
scroll to position [570, 0]
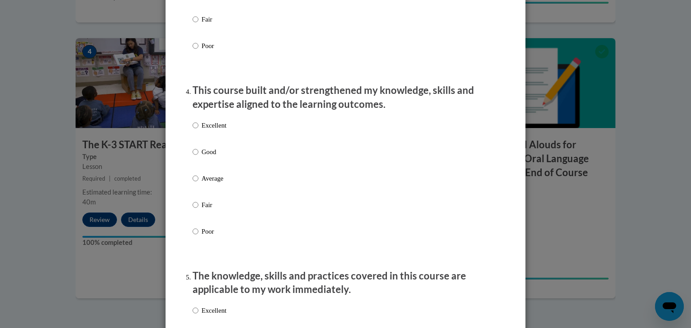
click at [210, 157] on p "Good" at bounding box center [213, 152] width 25 height 10
click at [198, 157] on input "Good" at bounding box center [195, 152] width 6 height 10
radio input "true"
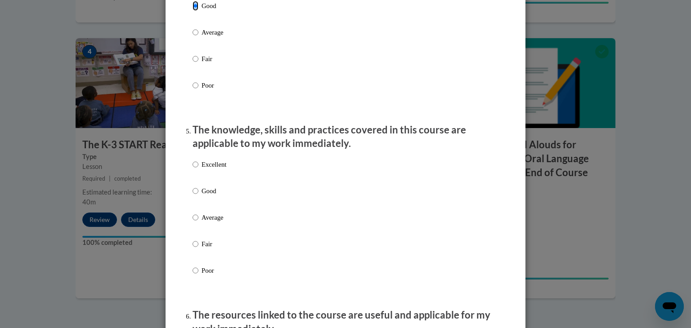
scroll to position [718, 0]
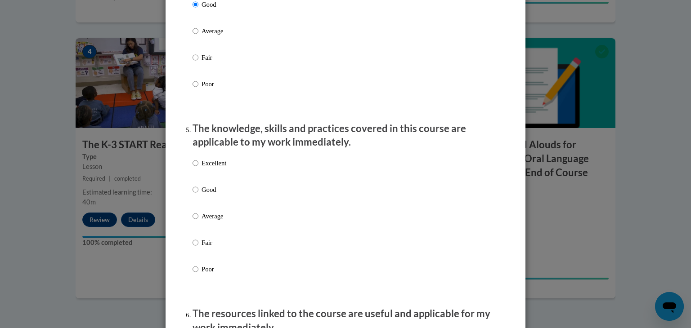
click at [209, 195] on p "Good" at bounding box center [213, 190] width 25 height 10
click at [198, 195] on input "Good" at bounding box center [195, 190] width 6 height 10
radio input "true"
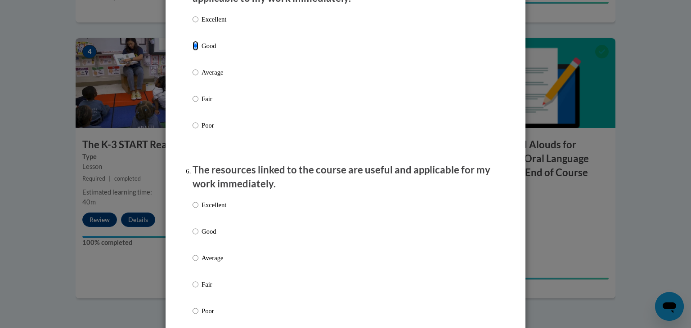
scroll to position [869, 0]
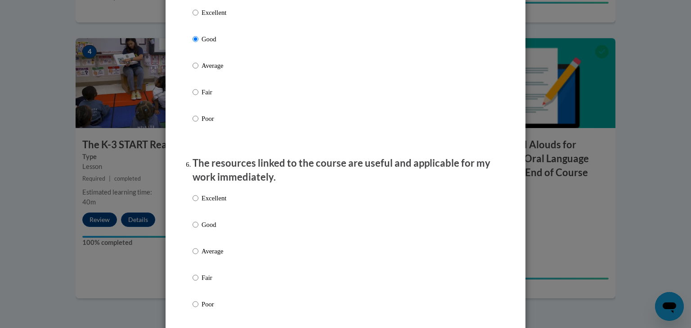
click at [205, 243] on label "Good" at bounding box center [209, 232] width 34 height 24
click at [198, 230] on input "Good" at bounding box center [195, 225] width 6 height 10
radio input "true"
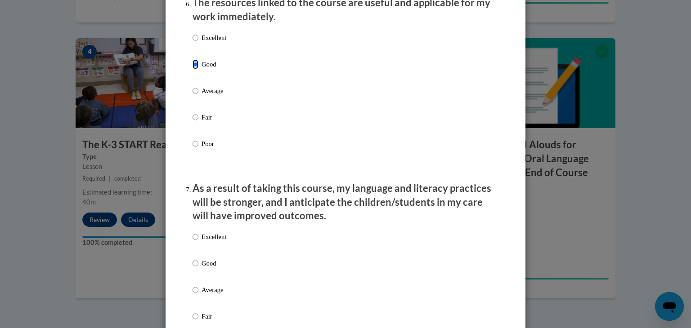
scroll to position [1038, 0]
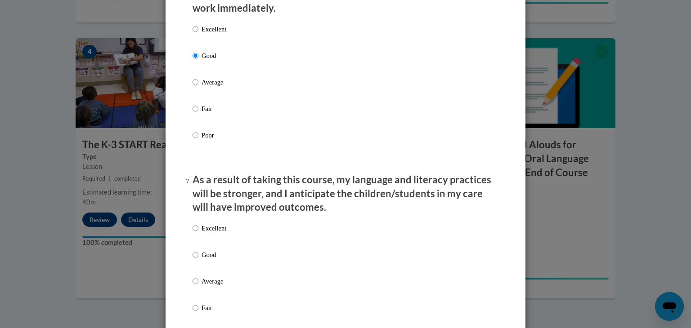
click at [213, 260] on p "Good" at bounding box center [213, 255] width 25 height 10
click at [198, 260] on input "Good" at bounding box center [195, 255] width 6 height 10
radio input "true"
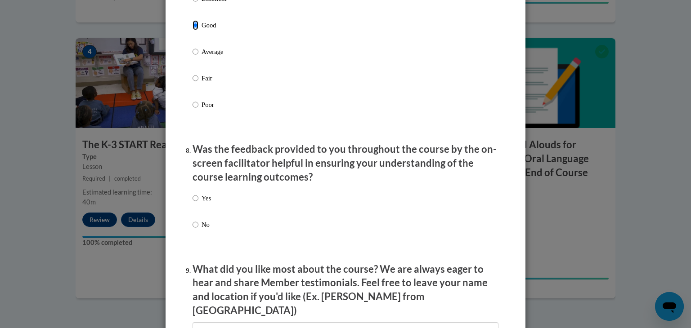
scroll to position [1269, 0]
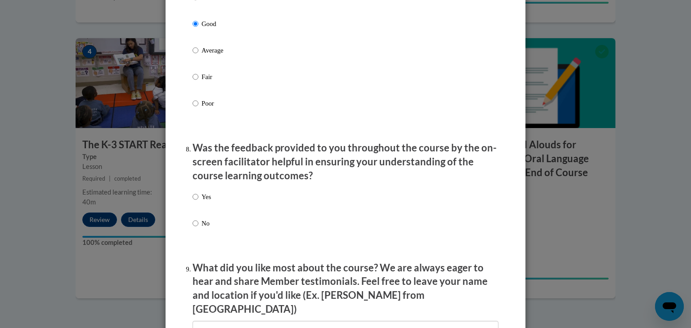
click at [207, 202] on p "Yes" at bounding box center [205, 197] width 9 height 10
click at [198, 202] on input "Yes" at bounding box center [195, 197] width 6 height 10
radio input "true"
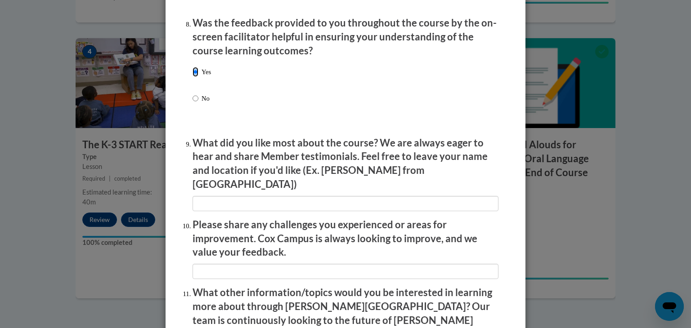
scroll to position [1395, 0]
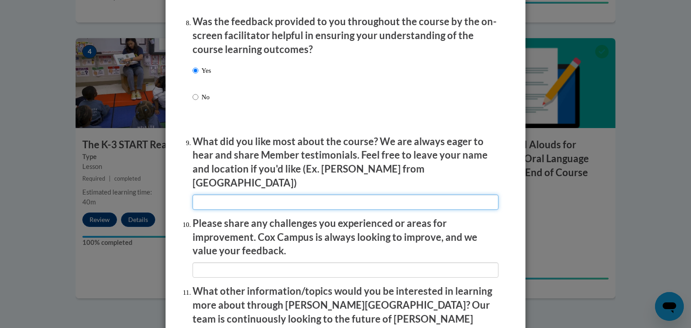
click at [324, 201] on input "textbox" at bounding box center [345, 202] width 306 height 15
type input "it was good"
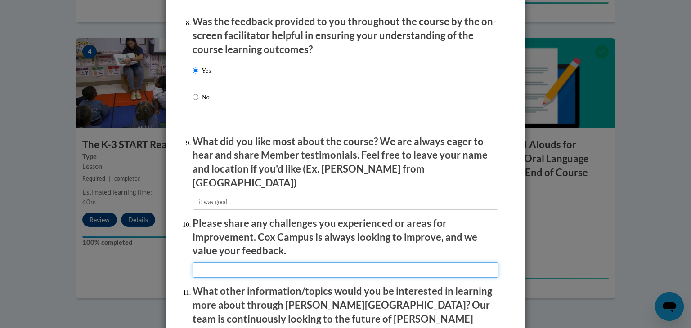
click at [388, 264] on input "textbox" at bounding box center [345, 270] width 306 height 15
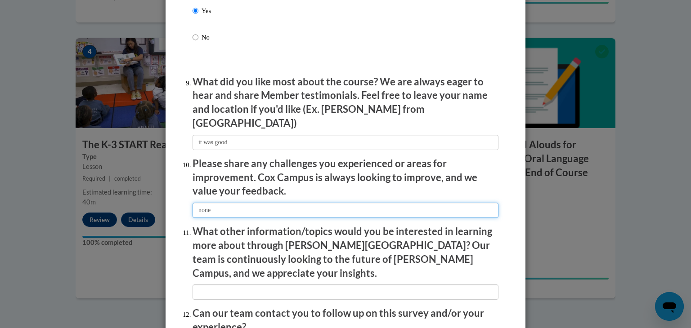
scroll to position [1544, 0]
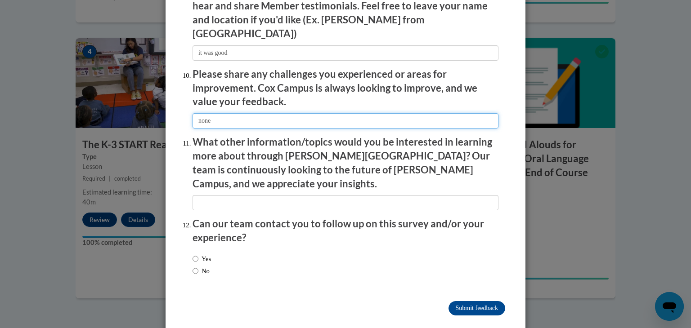
type input "none"
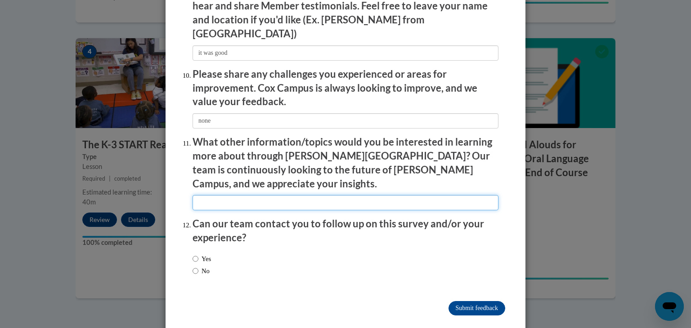
click at [404, 195] on input "textbox" at bounding box center [345, 202] width 306 height 15
type input "im"
type input "I'm not sure"
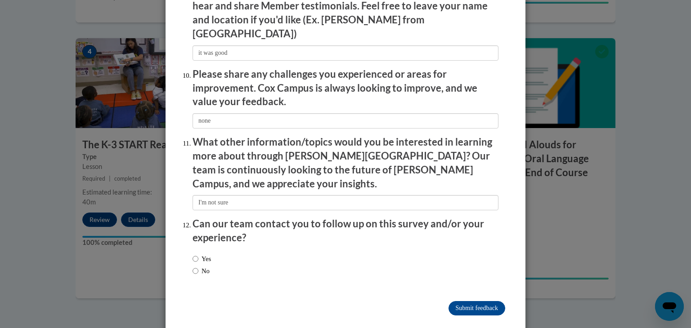
click at [195, 266] on input "No" at bounding box center [195, 271] width 6 height 10
radio input "true"
click at [483, 301] on input "Submit feedback" at bounding box center [476, 308] width 57 height 14
